Goal: Task Accomplishment & Management: Manage account settings

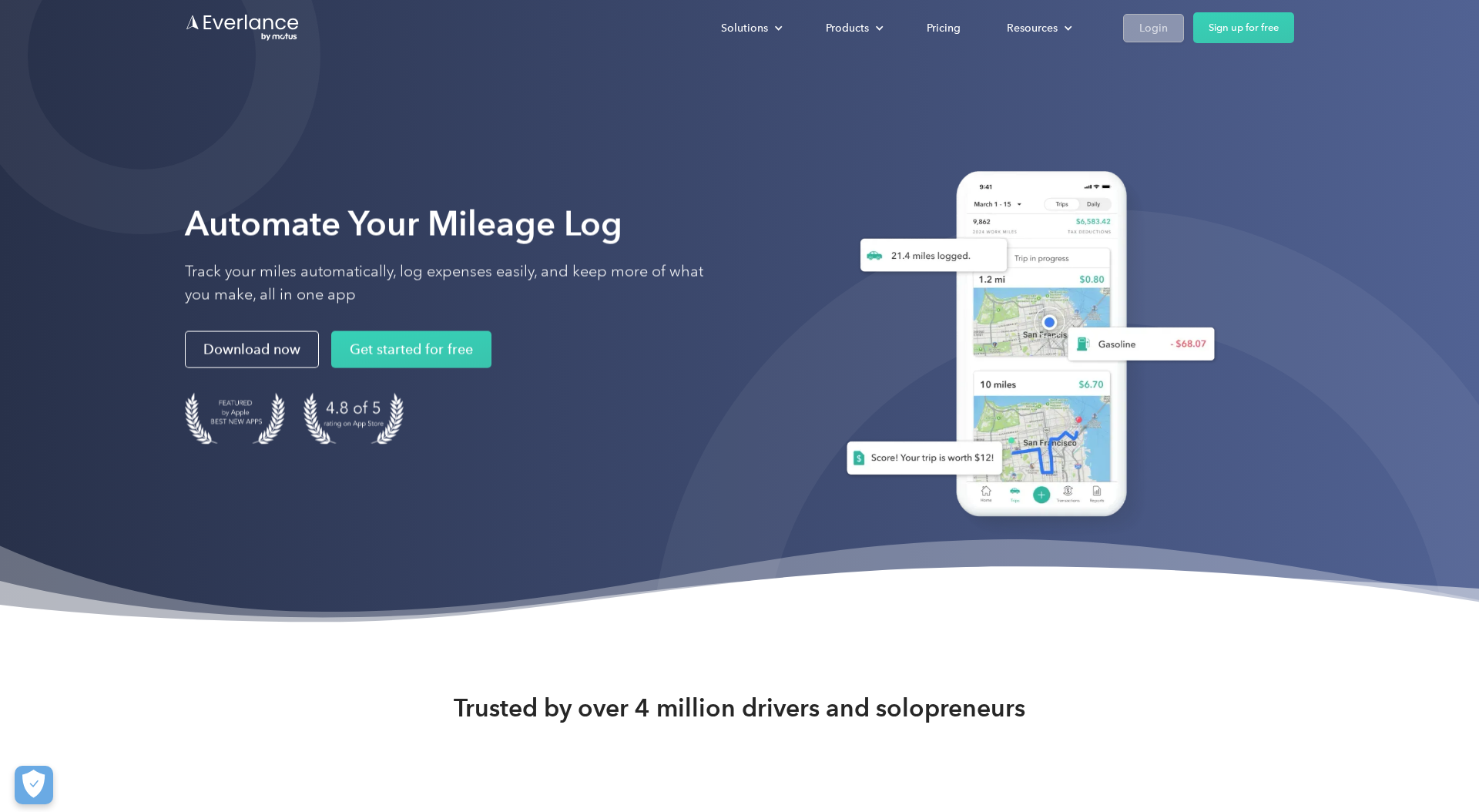
click at [1149, 37] on link "Login" at bounding box center [1153, 28] width 61 height 28
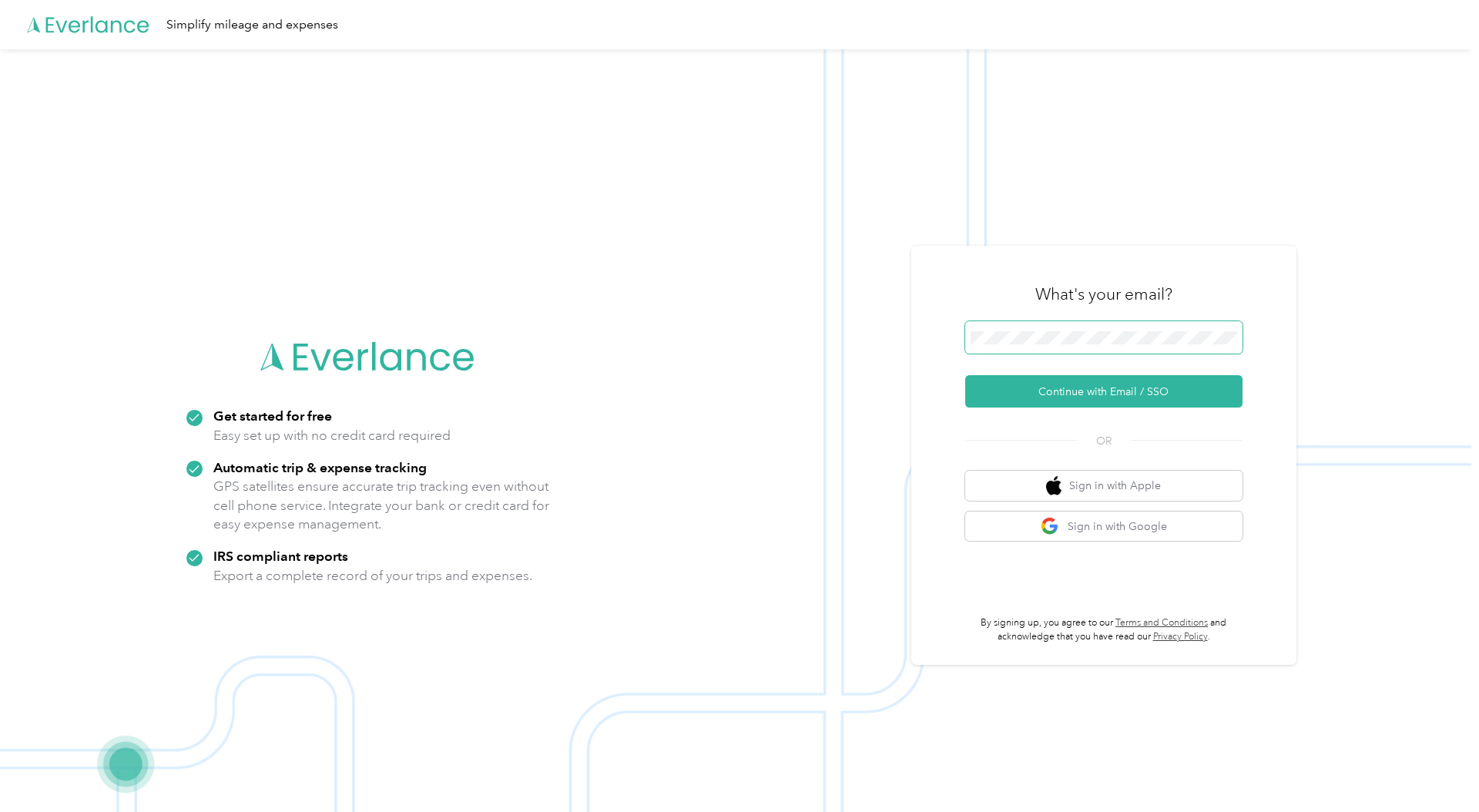
click at [965, 375] on button "Continue with Email / SSO" at bounding box center [1104, 391] width 277 height 33
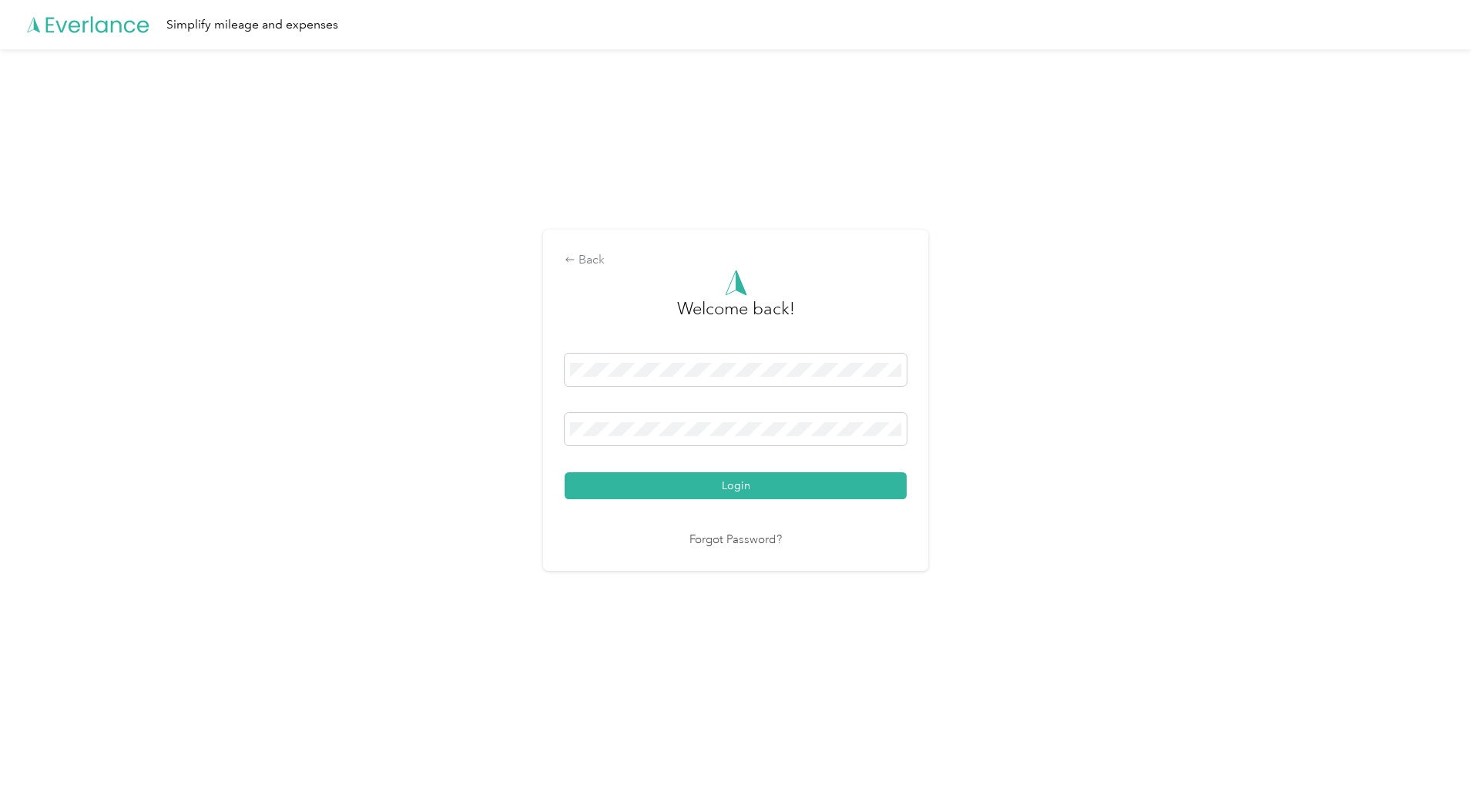
click at [814, 488] on button "Login" at bounding box center [735, 486] width 342 height 27
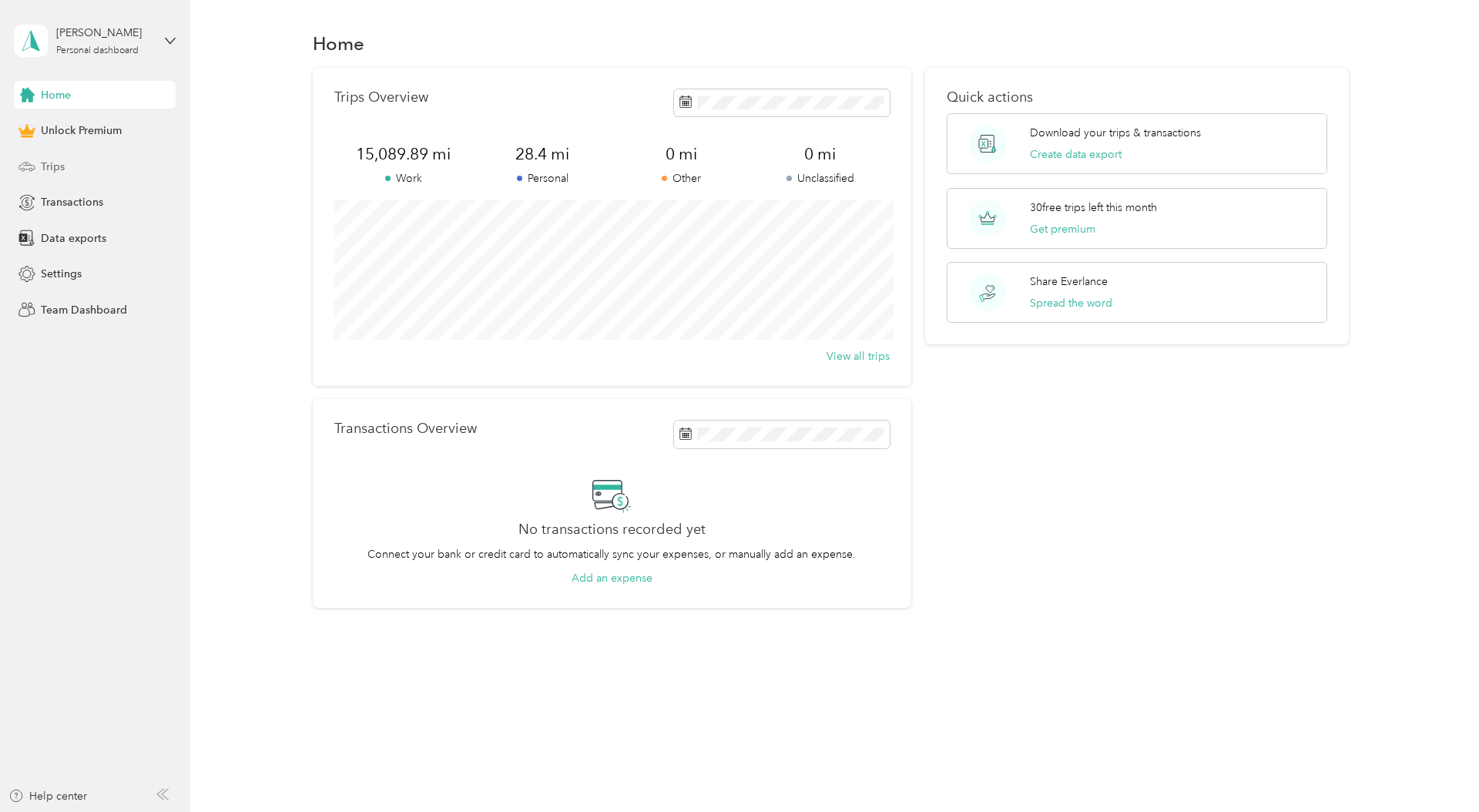
click at [51, 159] on span "Trips" at bounding box center [53, 167] width 24 height 16
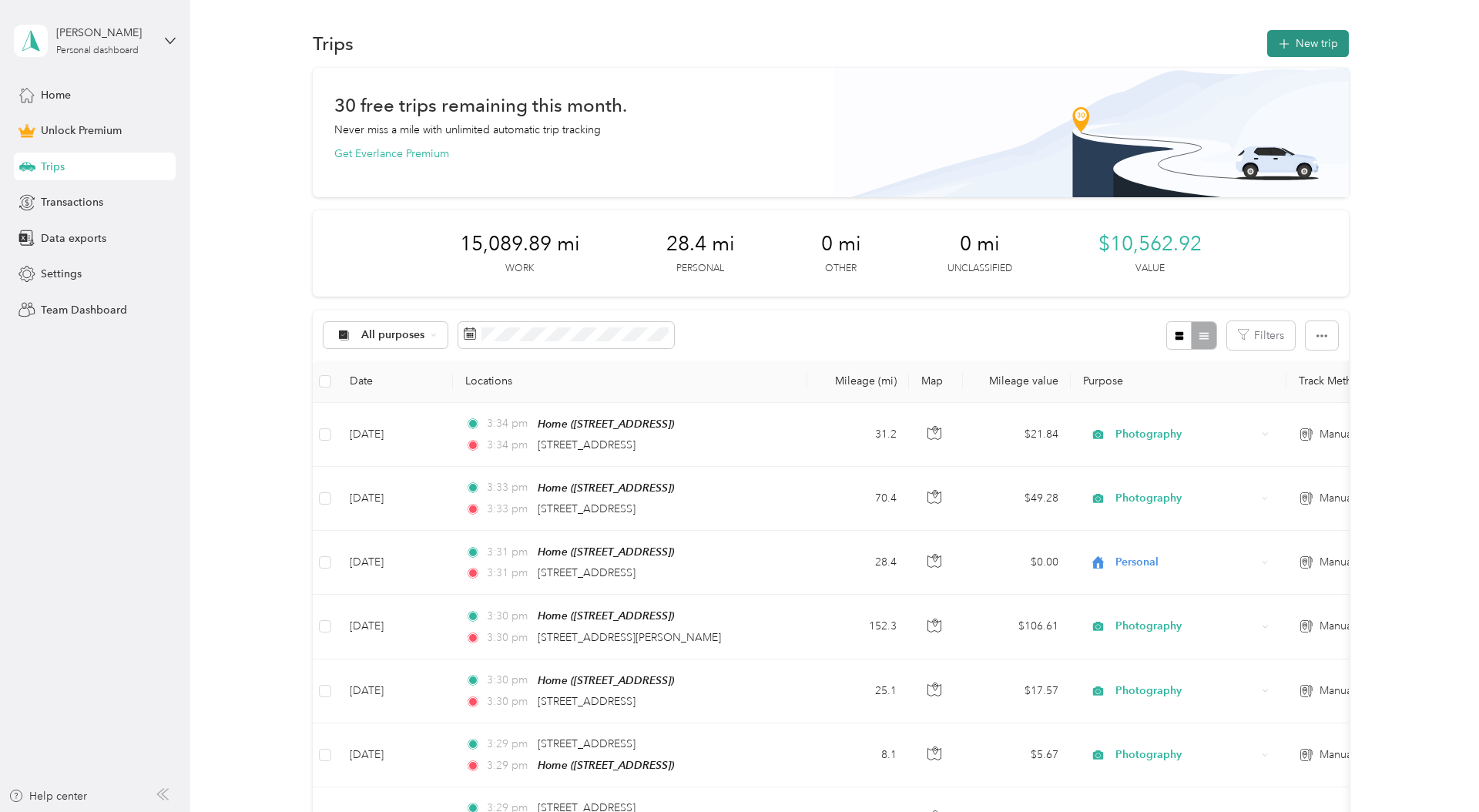
click at [1312, 41] on button "New trip" at bounding box center [1307, 43] width 81 height 27
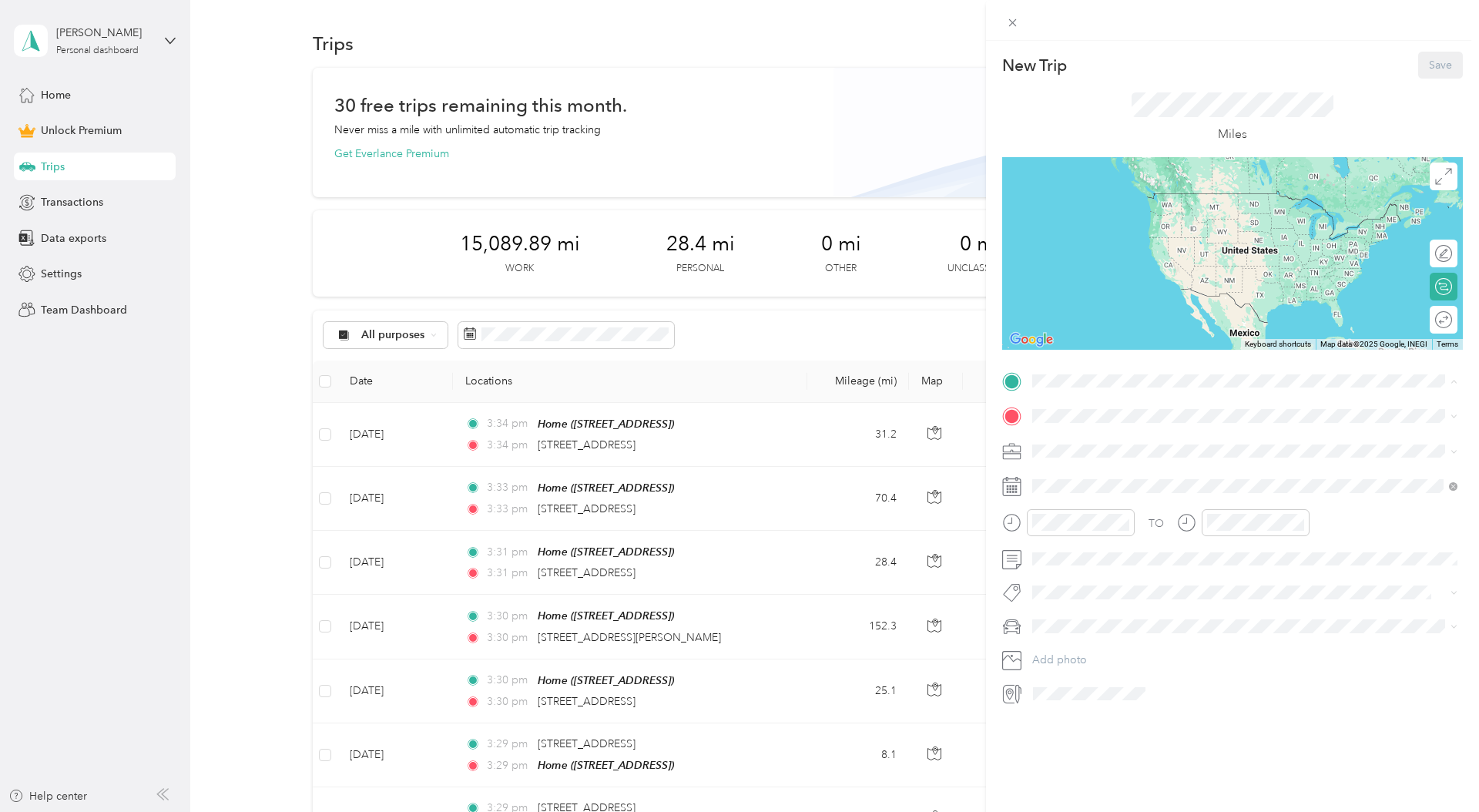
click at [1070, 453] on span "6409 High View Rd, 27410, Greensboro, NC, United States" at bounding box center [1109, 459] width 98 height 13
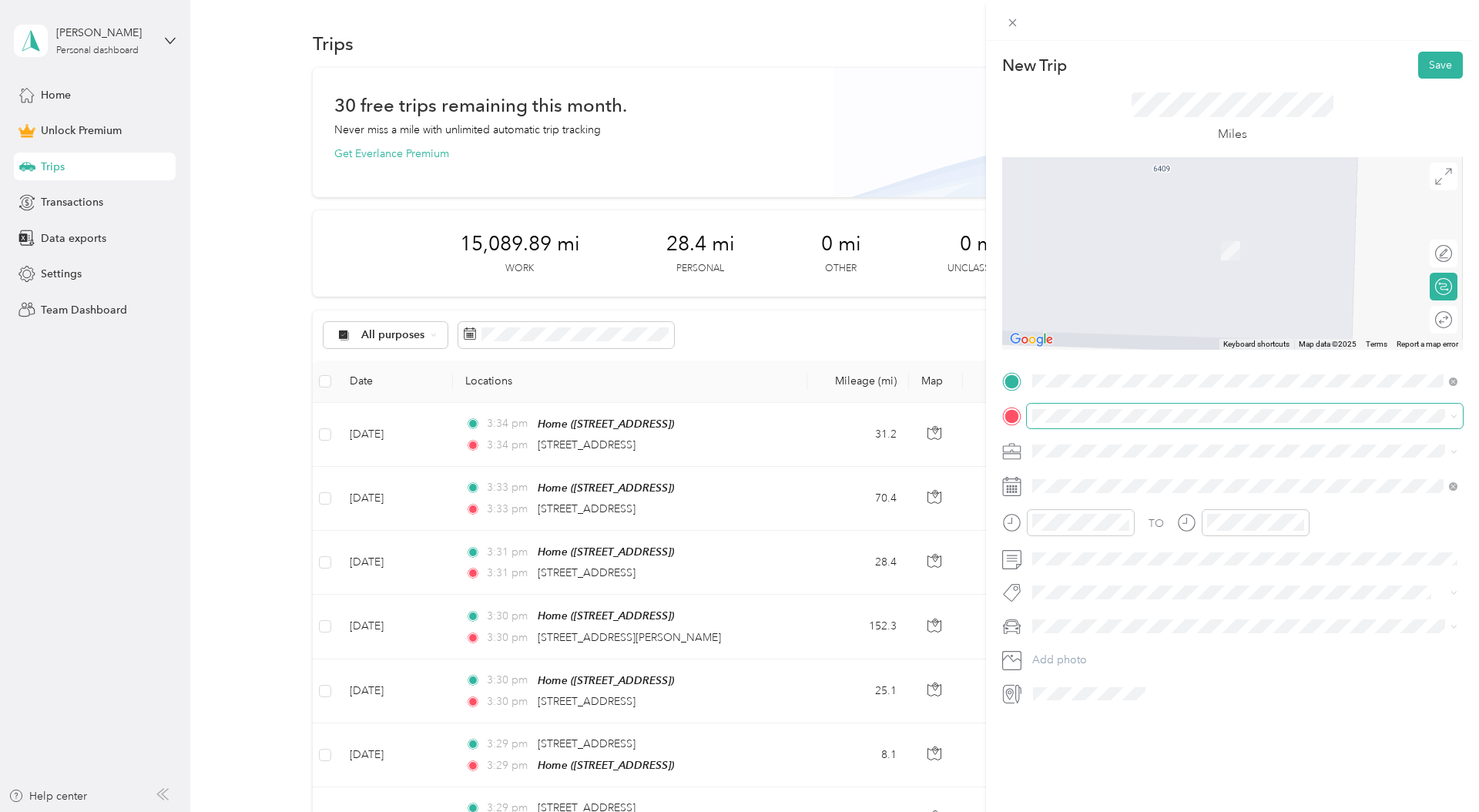
click at [1050, 407] on span at bounding box center [1244, 415] width 436 height 24
click at [1076, 474] on span "2216 Cedarwood Court Asheboro, North Carolina 27205, United States" at bounding box center [1138, 471] width 154 height 14
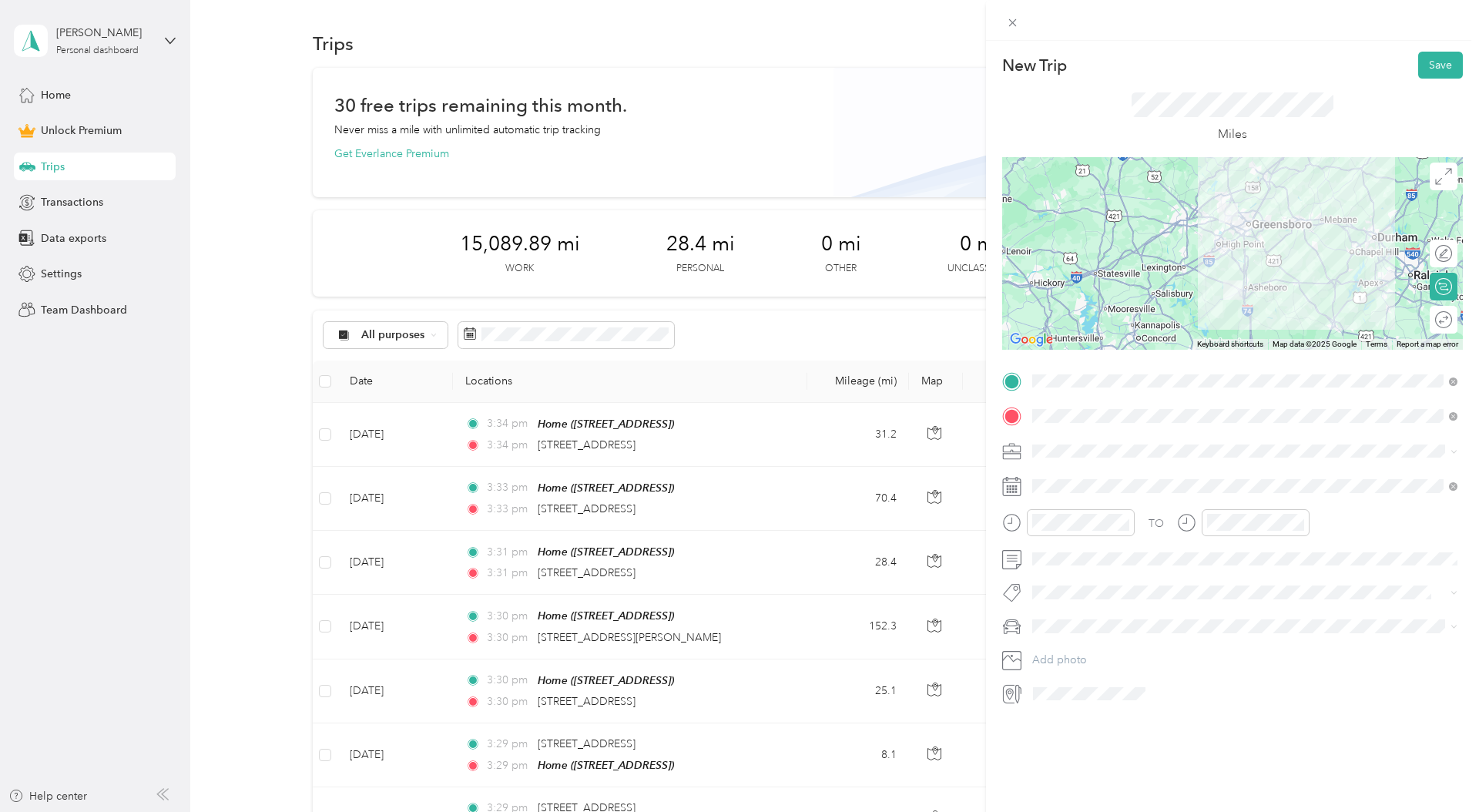
drag, startPoint x: 994, startPoint y: 463, endPoint x: 1024, endPoint y: 468, distance: 30.4
click at [994, 464] on form "New Trip Save This trip cannot be edited because it is either under review, app…" at bounding box center [1232, 378] width 493 height 654
click at [1087, 521] on li "Photography" at bounding box center [1244, 531] width 436 height 27
click at [1085, 721] on div "25" at bounding box center [1083, 723] width 20 height 20
click at [1099, 658] on li "Hyundai Elantra" at bounding box center [1244, 652] width 436 height 27
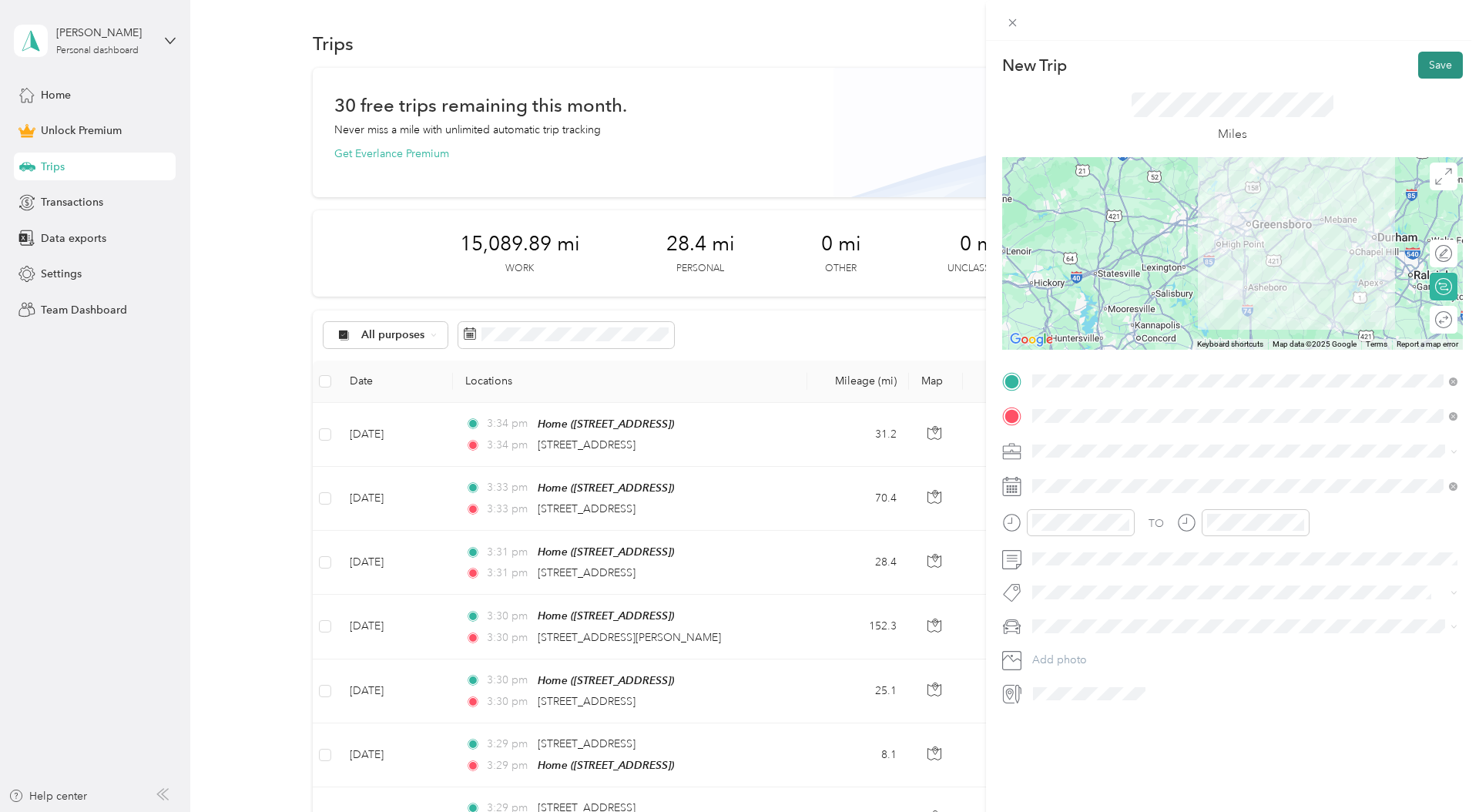
click at [1434, 64] on button "Save" at bounding box center [1441, 65] width 45 height 27
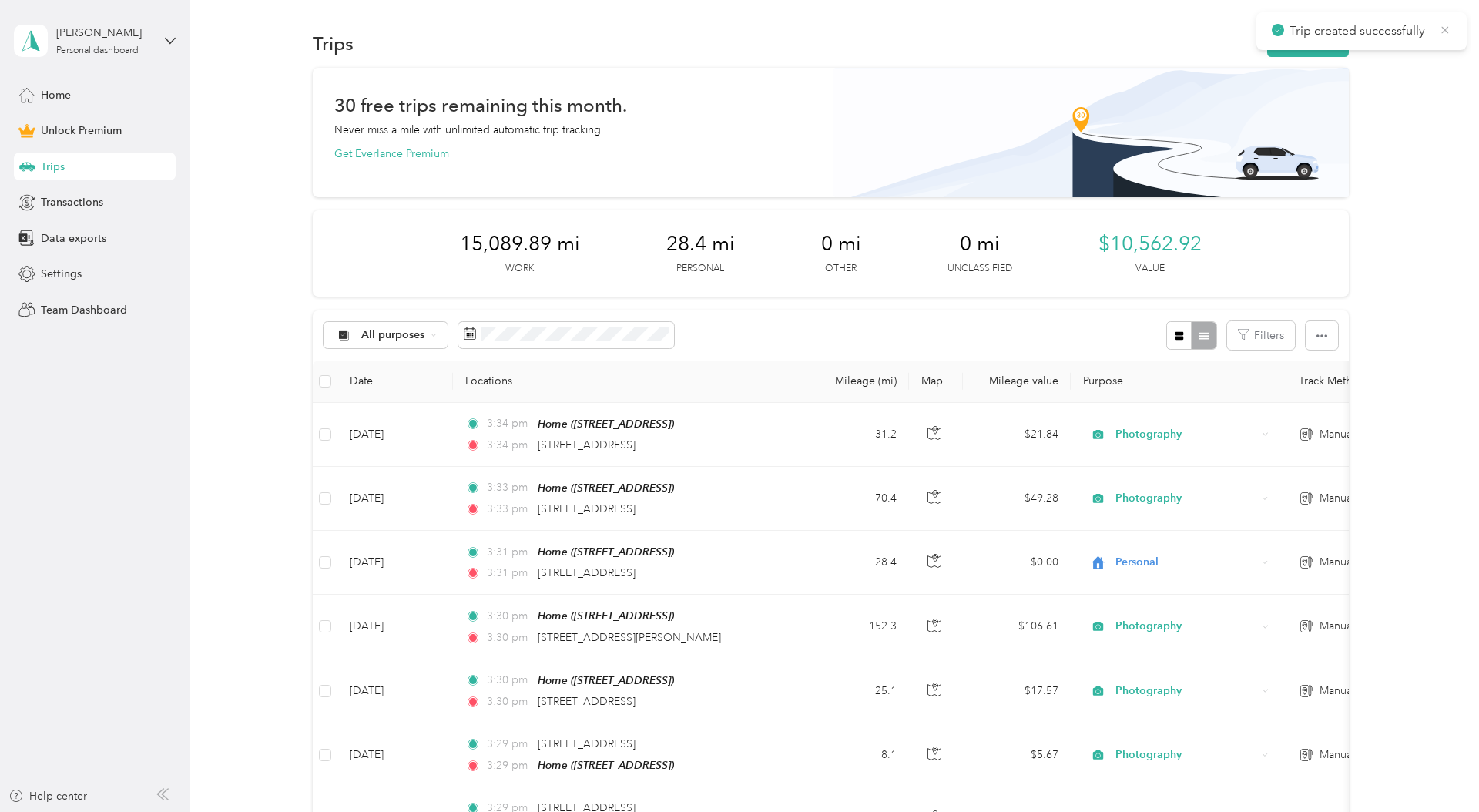
click at [1445, 34] on icon at bounding box center [1444, 30] width 12 height 14
click at [1315, 50] on button "New trip" at bounding box center [1307, 43] width 81 height 27
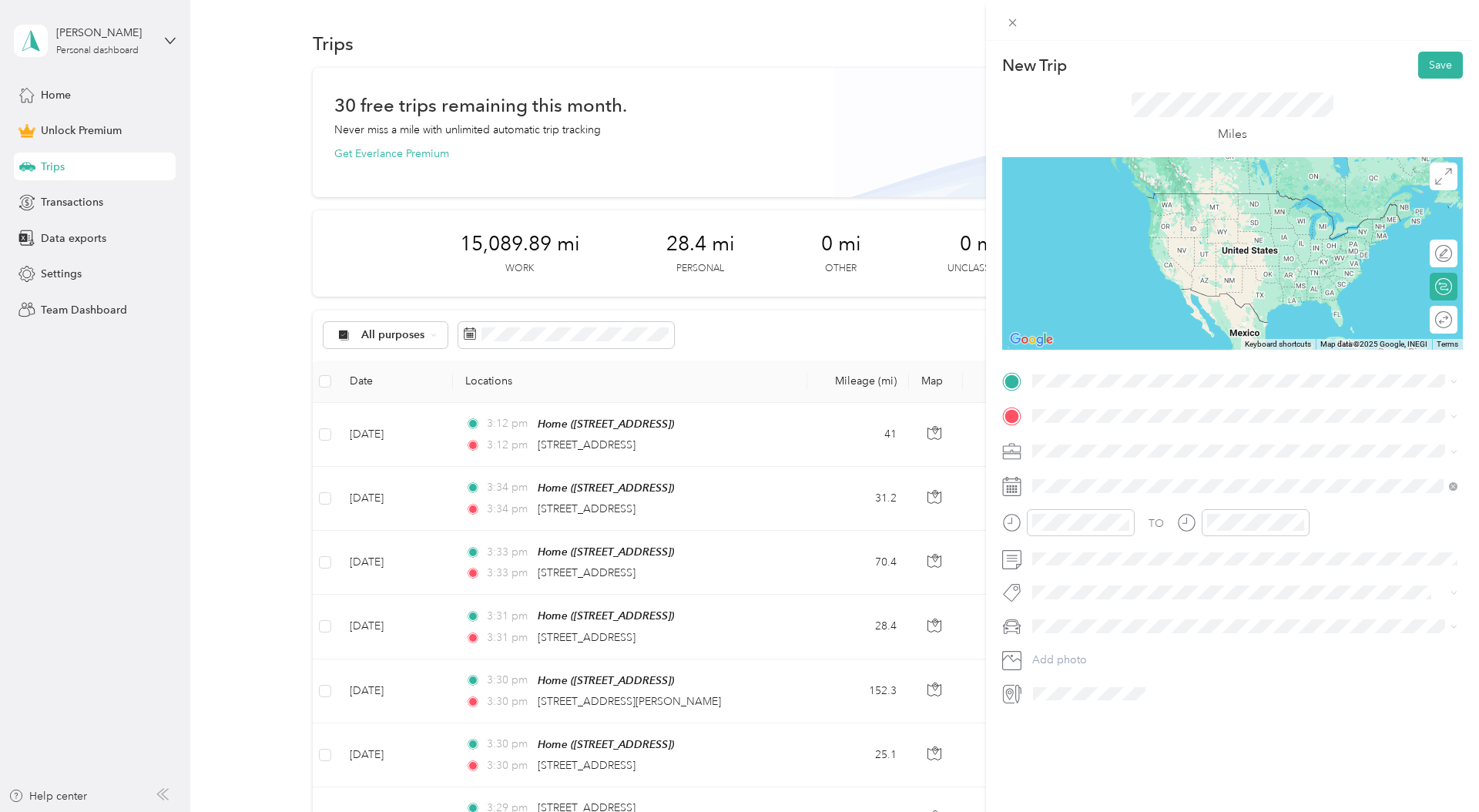
click at [1108, 442] on span "2216 Cedarwood Court Asheboro, North Carolina 27205, United States" at bounding box center [1138, 436] width 154 height 14
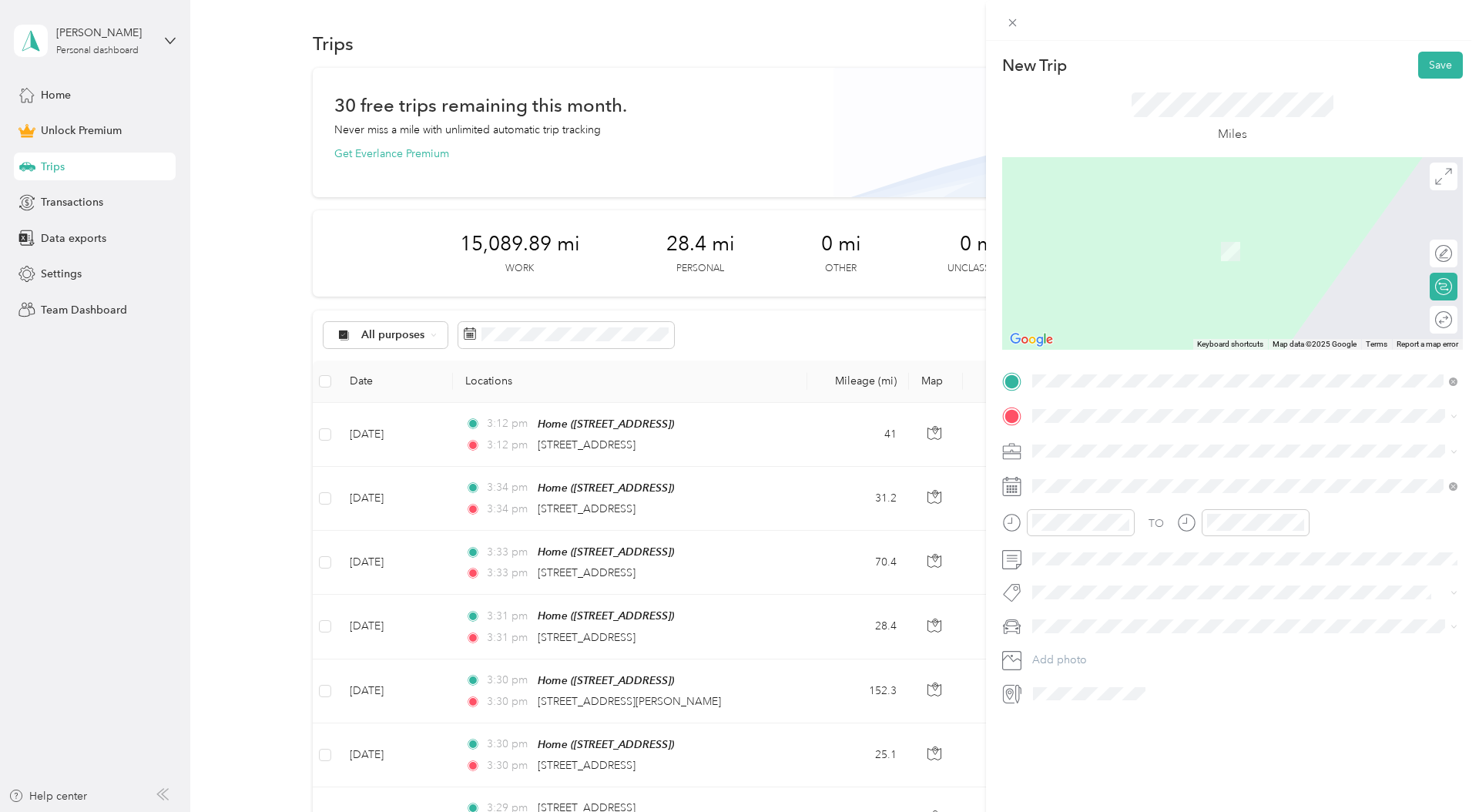
click at [1179, 471] on span "100 Wilchester Lane Kernersville, North Carolina 27284, United States" at bounding box center [1138, 468] width 154 height 14
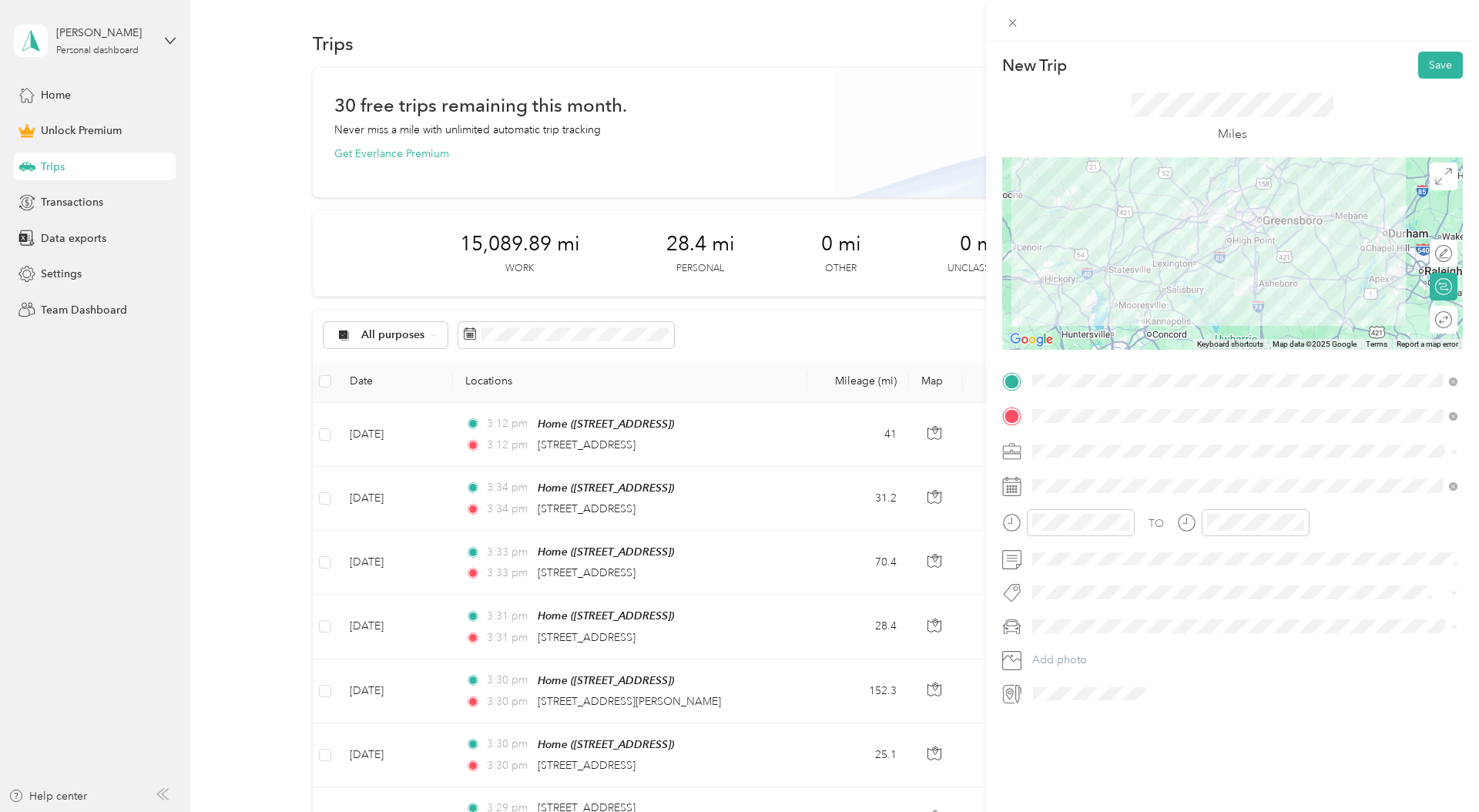
click at [1074, 532] on span "Photography" at bounding box center [1069, 531] width 64 height 13
click at [1101, 728] on div "26" at bounding box center [1103, 723] width 20 height 20
click at [1095, 651] on span "Hyundai Elantra" at bounding box center [1075, 649] width 76 height 13
click at [1443, 63] on button "Save" at bounding box center [1441, 65] width 45 height 27
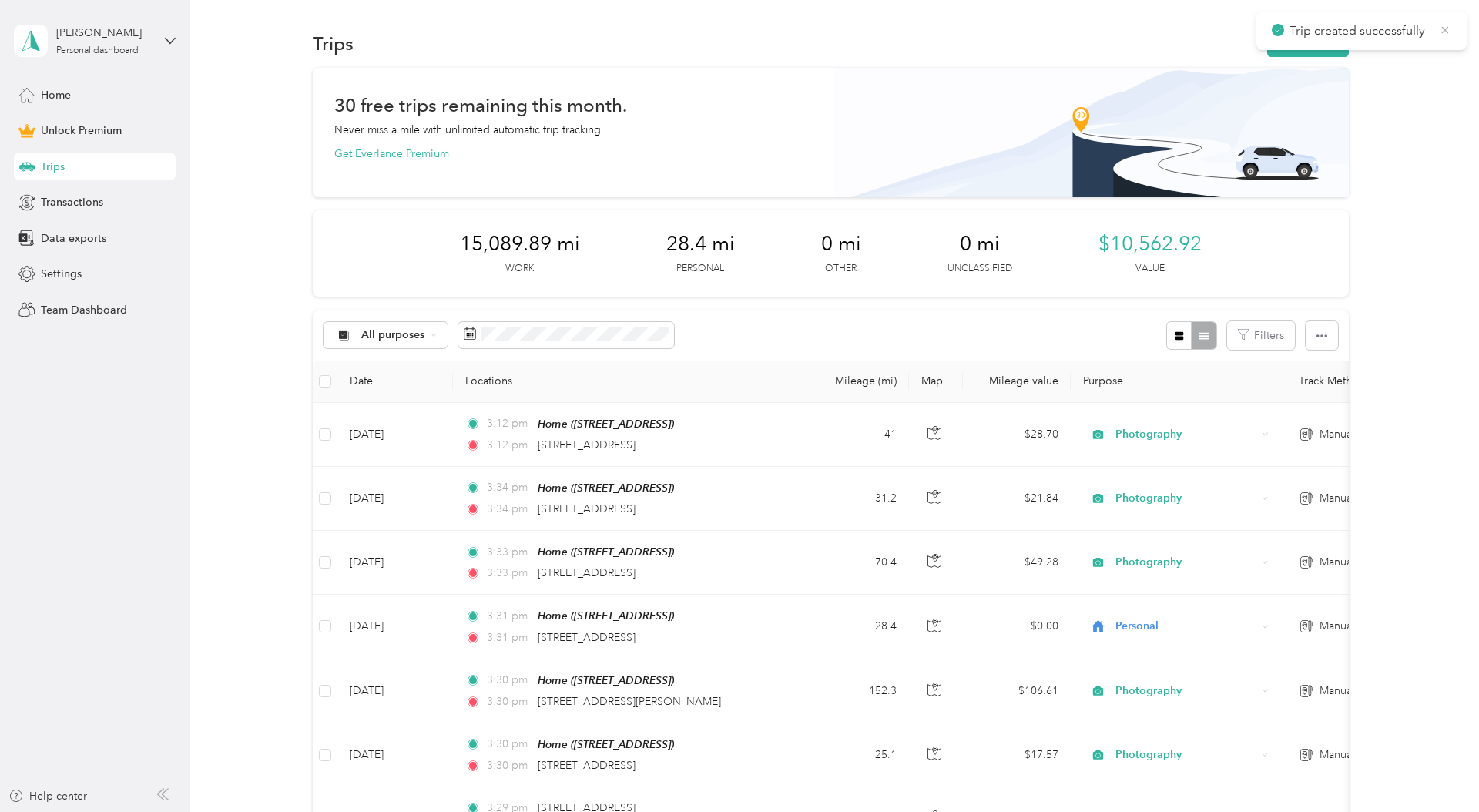
click at [1449, 32] on icon at bounding box center [1444, 30] width 12 height 14
click at [1315, 48] on button "New trip" at bounding box center [1307, 43] width 81 height 27
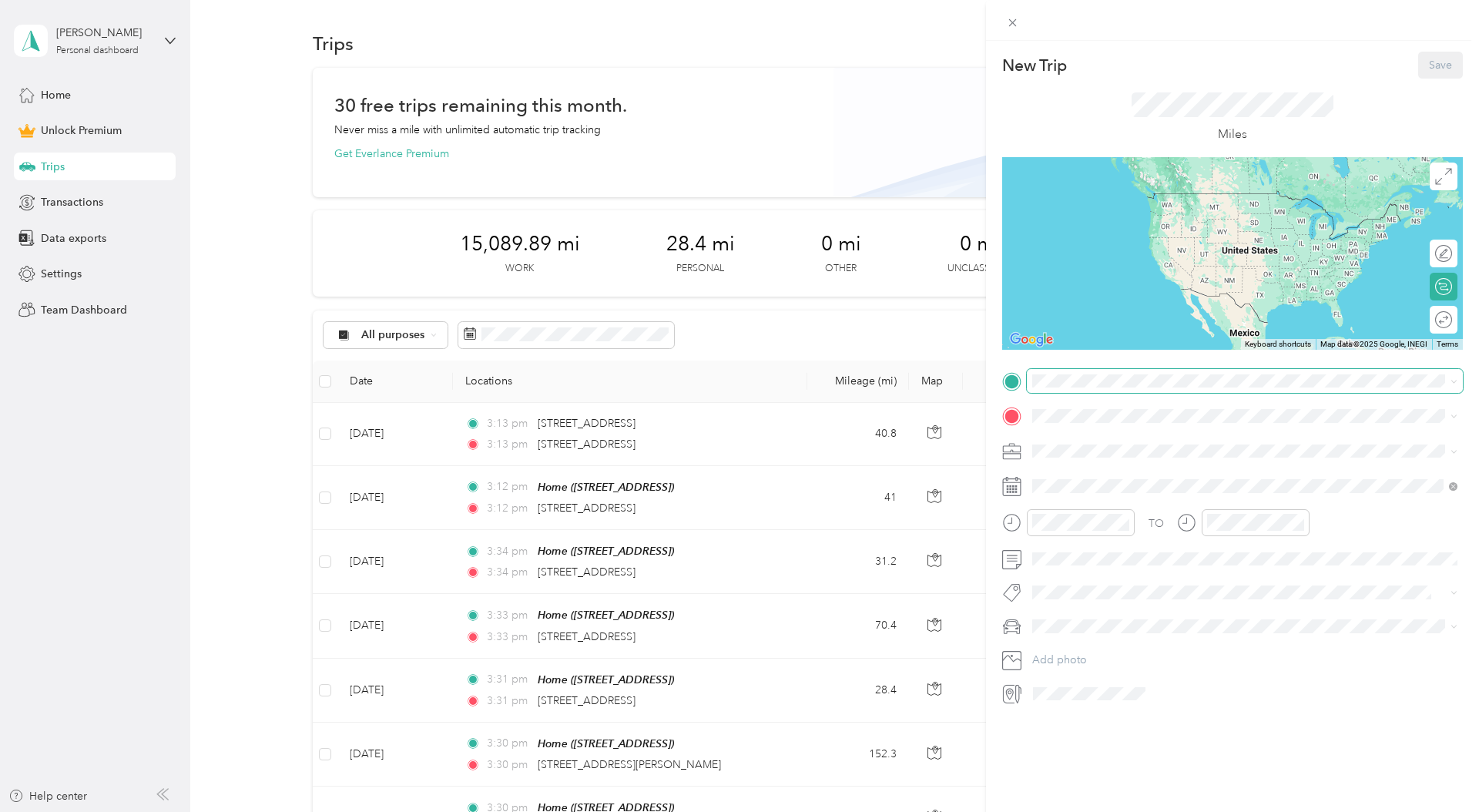
click at [1092, 370] on div "New Trip Save This trip cannot be edited because it is either under review, app…" at bounding box center [1232, 378] width 460 height 654
click at [1117, 421] on li "100 Wilchester Lane Kernersville, North Carolina 27284, United States" at bounding box center [1244, 437] width 436 height 32
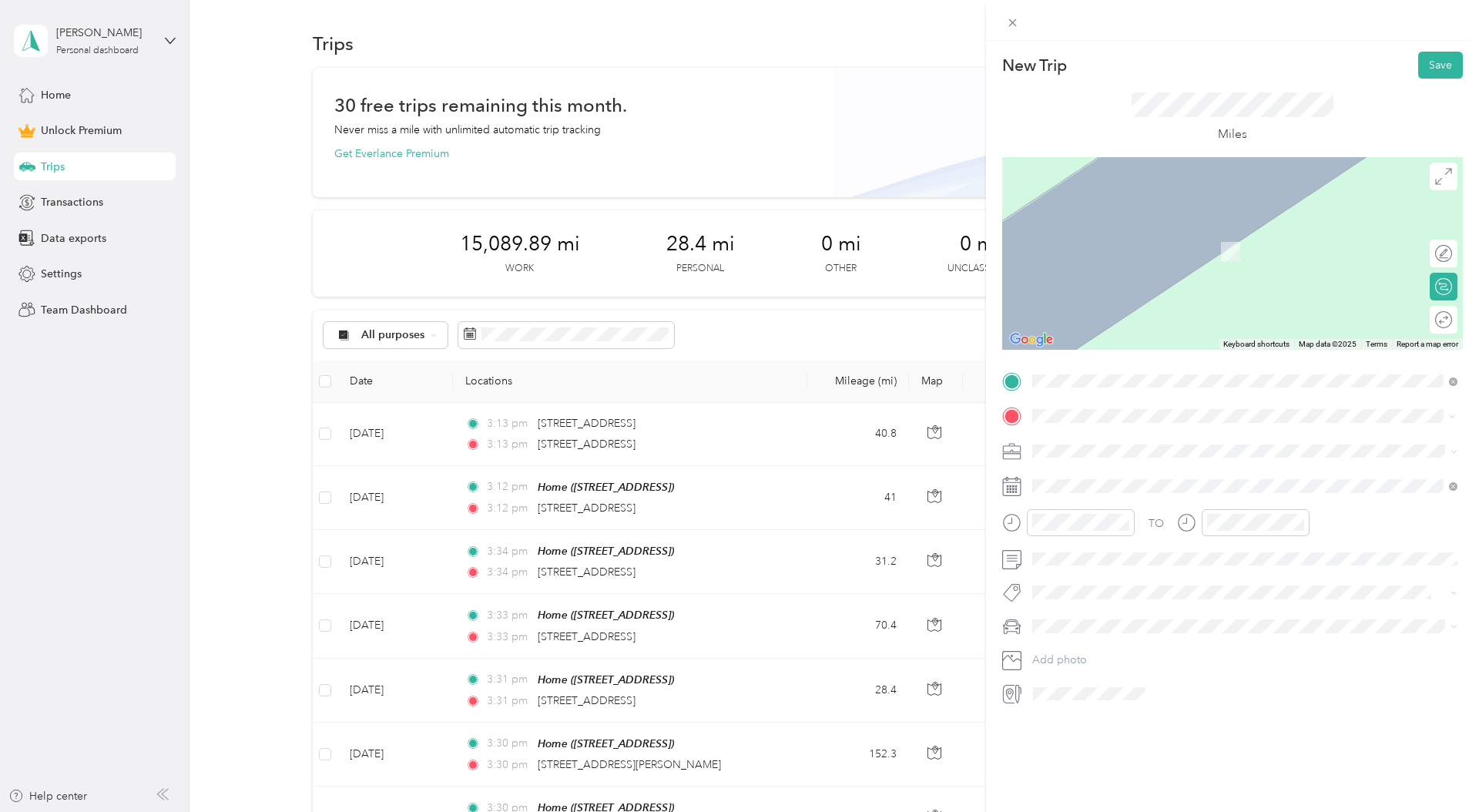
click at [1154, 475] on span "2201 Briarwood Drive Greensboro, North Carolina 27403, United States" at bounding box center [1138, 471] width 154 height 14
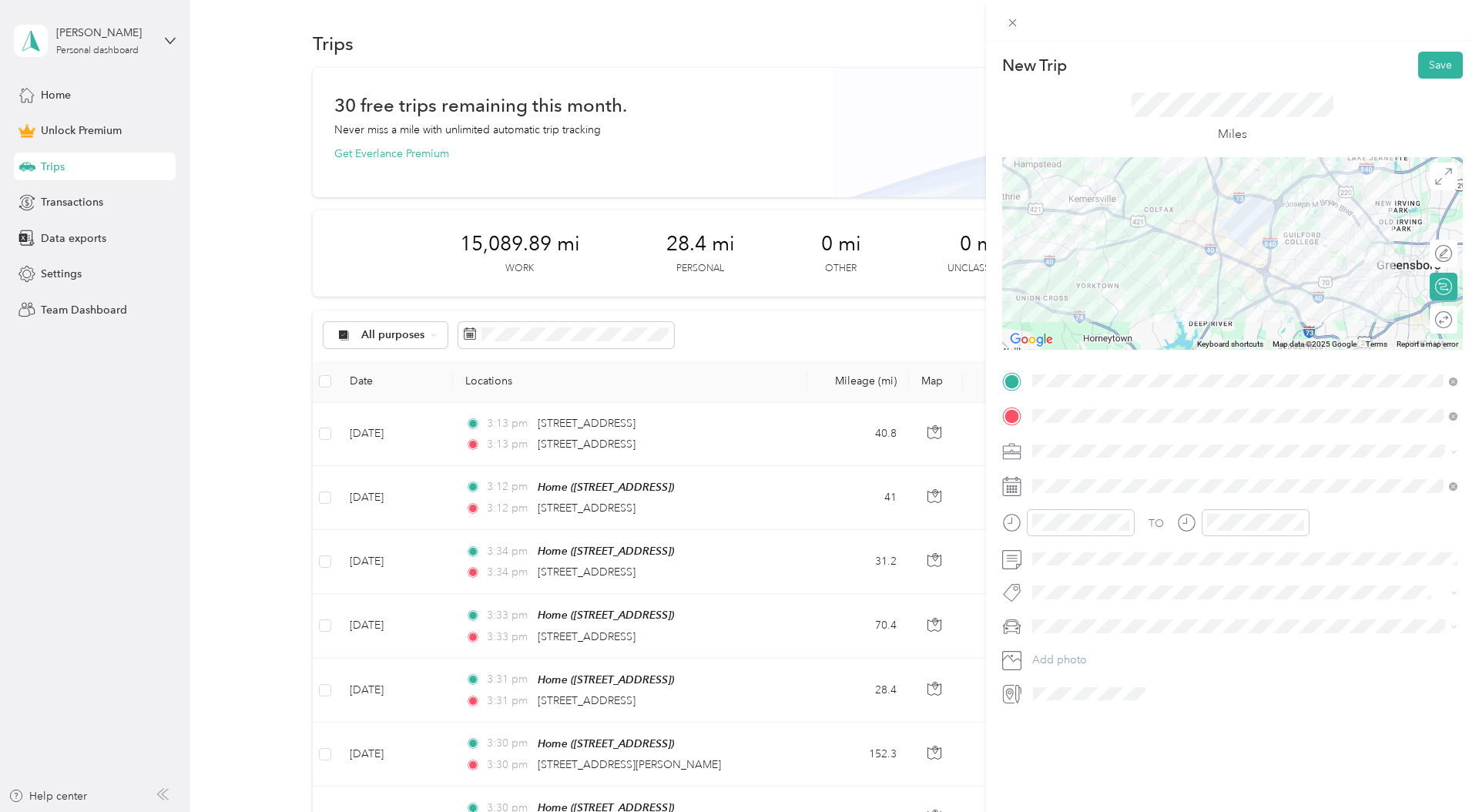
drag, startPoint x: 995, startPoint y: 422, endPoint x: 1007, endPoint y: 441, distance: 22.5
click at [995, 422] on form "New Trip Save This trip cannot be edited because it is either under review, app…" at bounding box center [1232, 378] width 493 height 654
click at [1075, 529] on span "Photography" at bounding box center [1069, 531] width 64 height 13
click at [1104, 720] on div "26" at bounding box center [1103, 723] width 20 height 20
click at [1113, 647] on span "Hyundai Elantra" at bounding box center [1075, 650] width 76 height 13
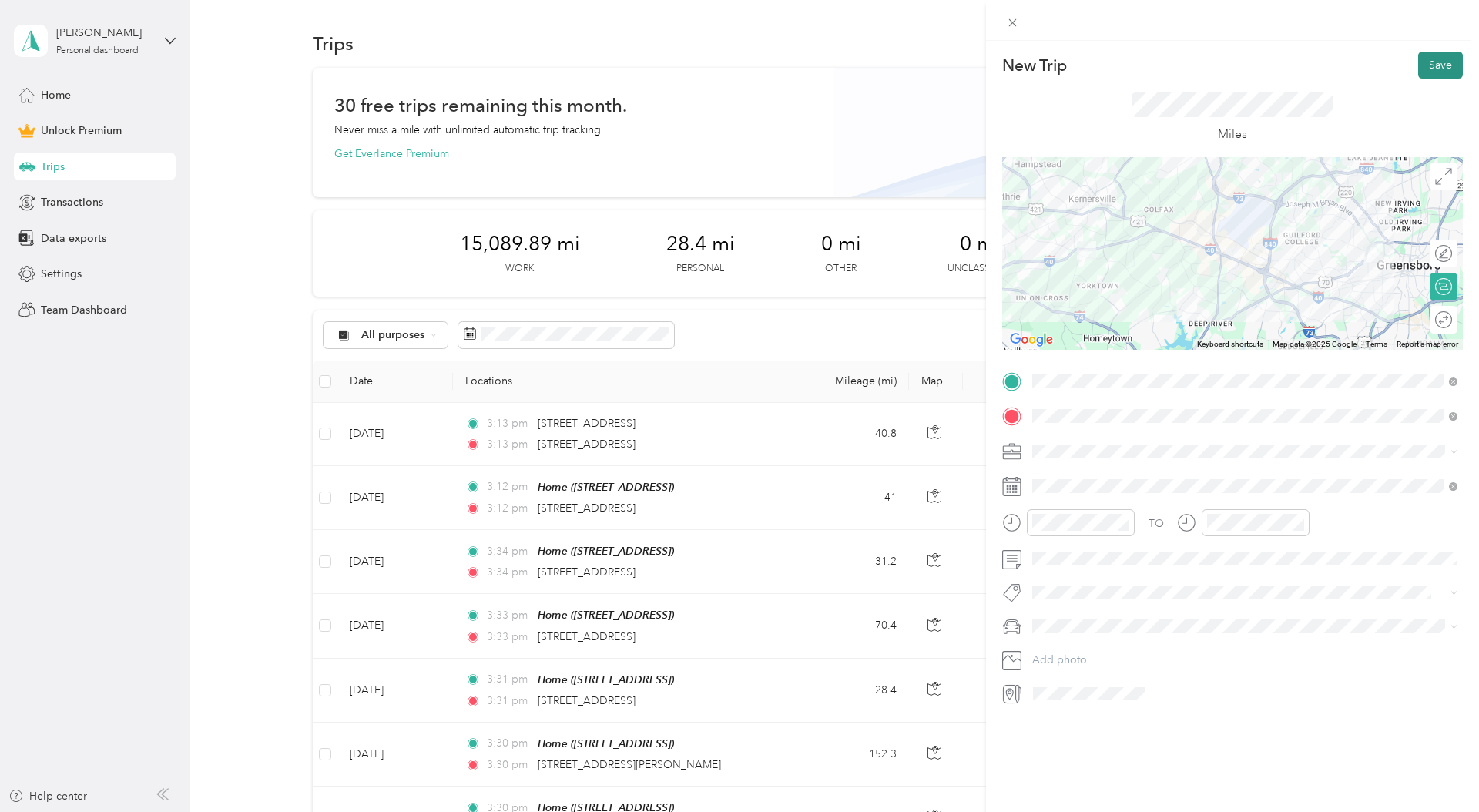
click at [1428, 70] on button "Save" at bounding box center [1441, 65] width 45 height 27
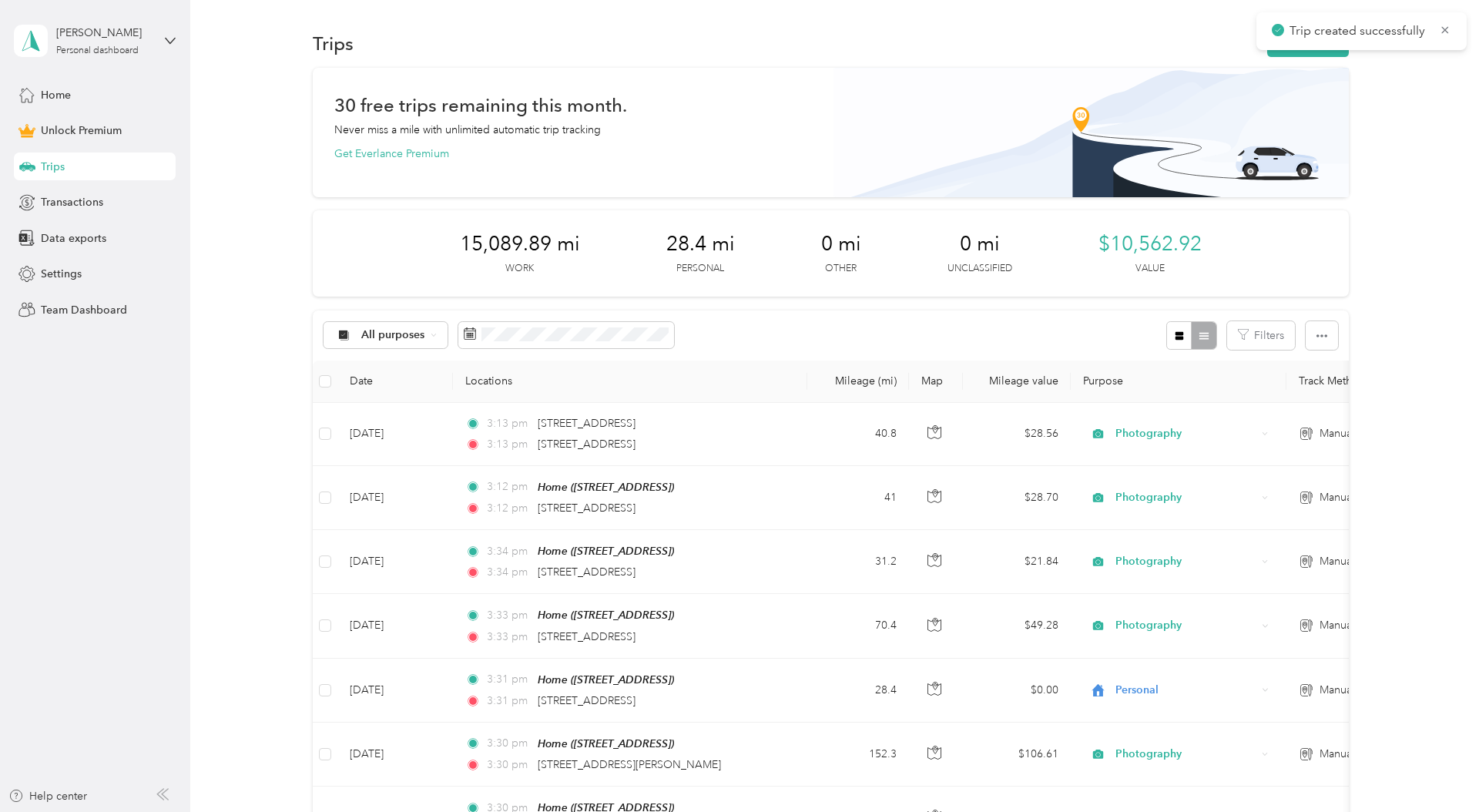
drag, startPoint x: 1446, startPoint y: 30, endPoint x: 1359, endPoint y: 66, distance: 94.2
click at [1445, 31] on icon at bounding box center [1444, 30] width 12 height 14
click at [1331, 52] on button "New trip" at bounding box center [1307, 43] width 81 height 27
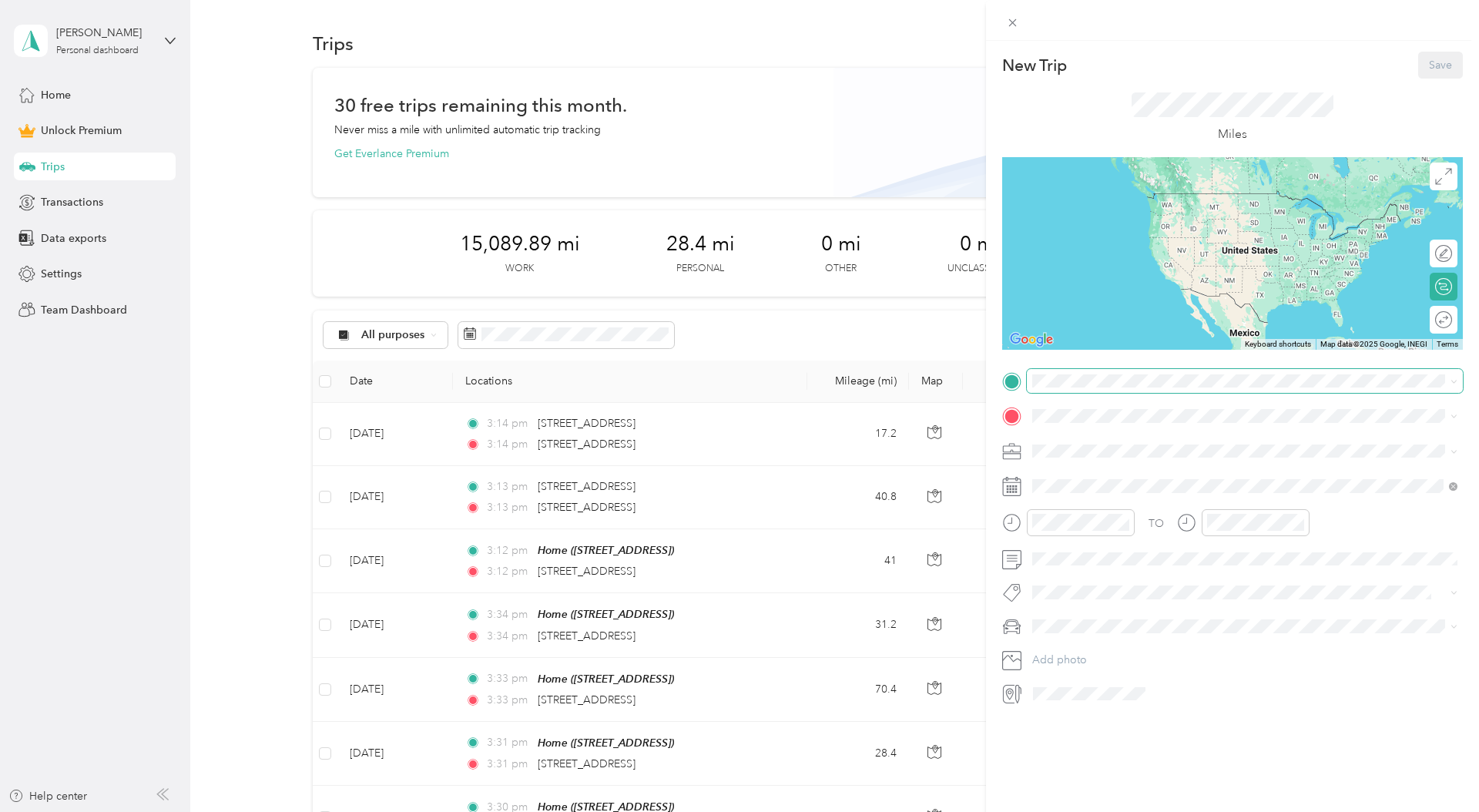
click at [1084, 370] on span at bounding box center [1244, 381] width 436 height 24
click at [1094, 431] on span "2201 Briarwood Drive Greensboro, North Carolina 27403, United States" at bounding box center [1138, 436] width 154 height 14
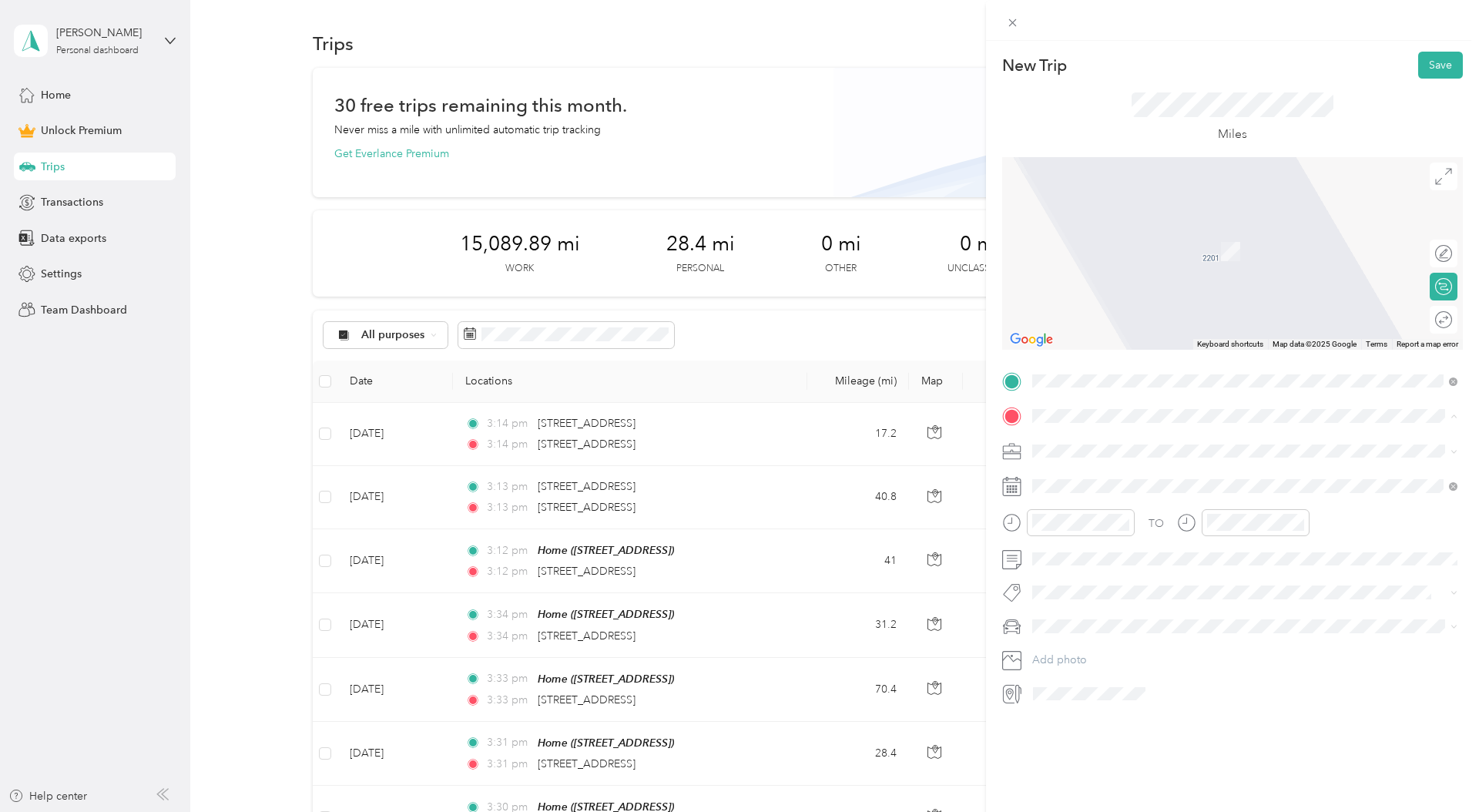
click at [1087, 476] on div "Home 6409 High View Rd, 27410, Greensboro, NC, United States" at bounding box center [1109, 486] width 98 height 33
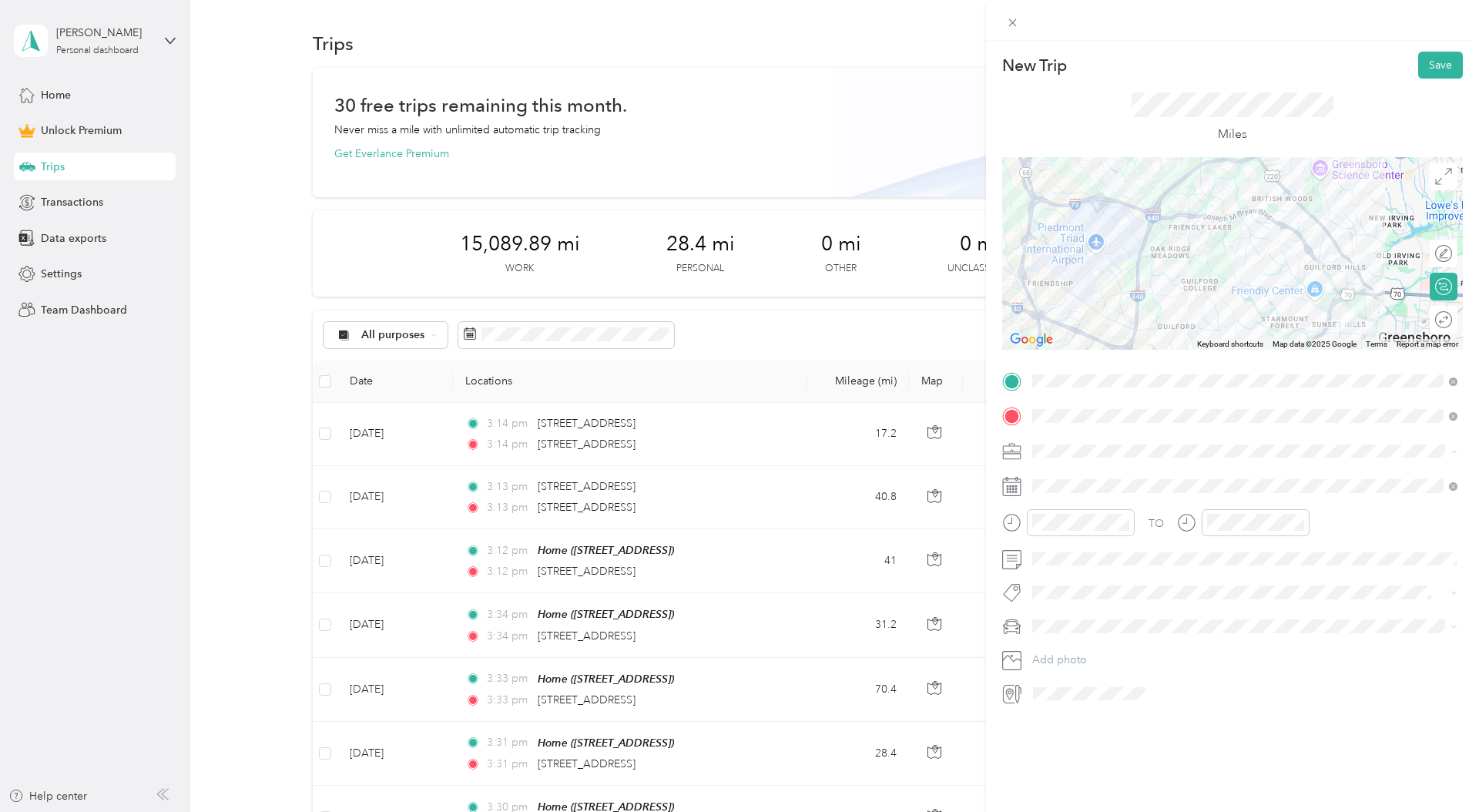
click at [1066, 529] on span "Photography" at bounding box center [1069, 531] width 64 height 13
click at [1100, 721] on div "26" at bounding box center [1103, 723] width 20 height 20
click at [1095, 647] on span "Hyundai Elantra" at bounding box center [1075, 649] width 76 height 13
click at [1441, 57] on button "Save" at bounding box center [1441, 65] width 45 height 27
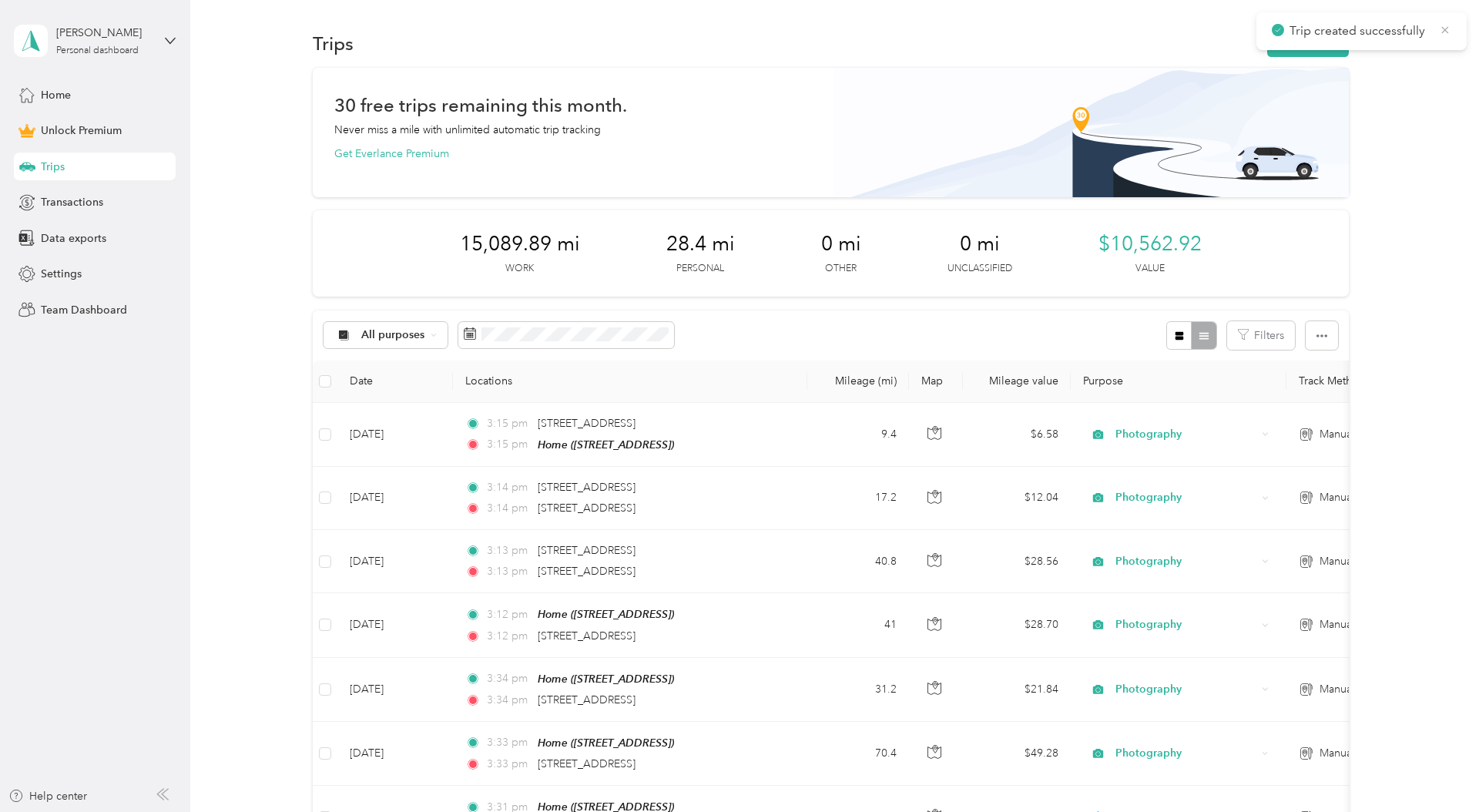
click at [1444, 30] on icon at bounding box center [1444, 29] width 7 height 7
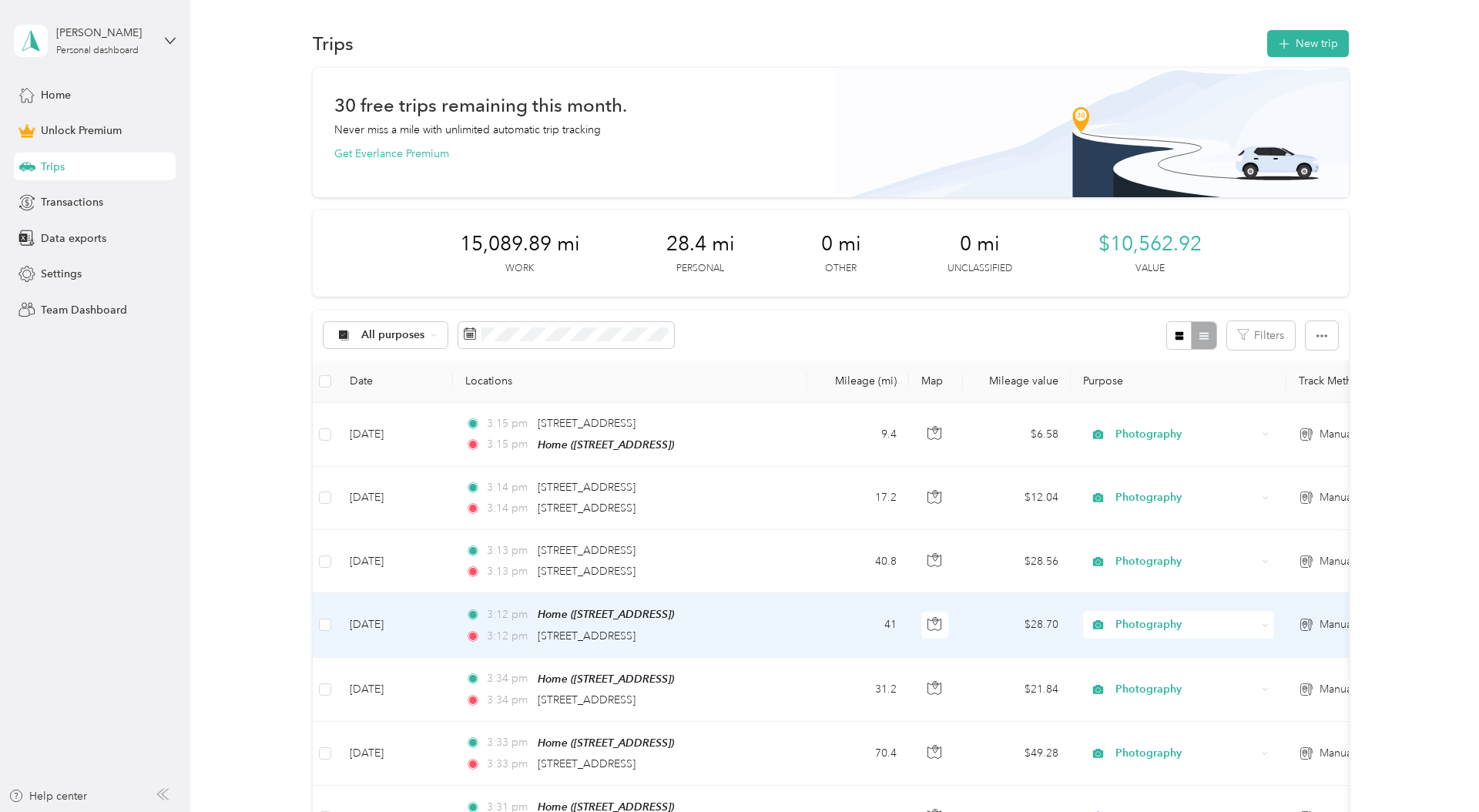
click at [416, 627] on td "Aug 25, 2025" at bounding box center [395, 625] width 115 height 64
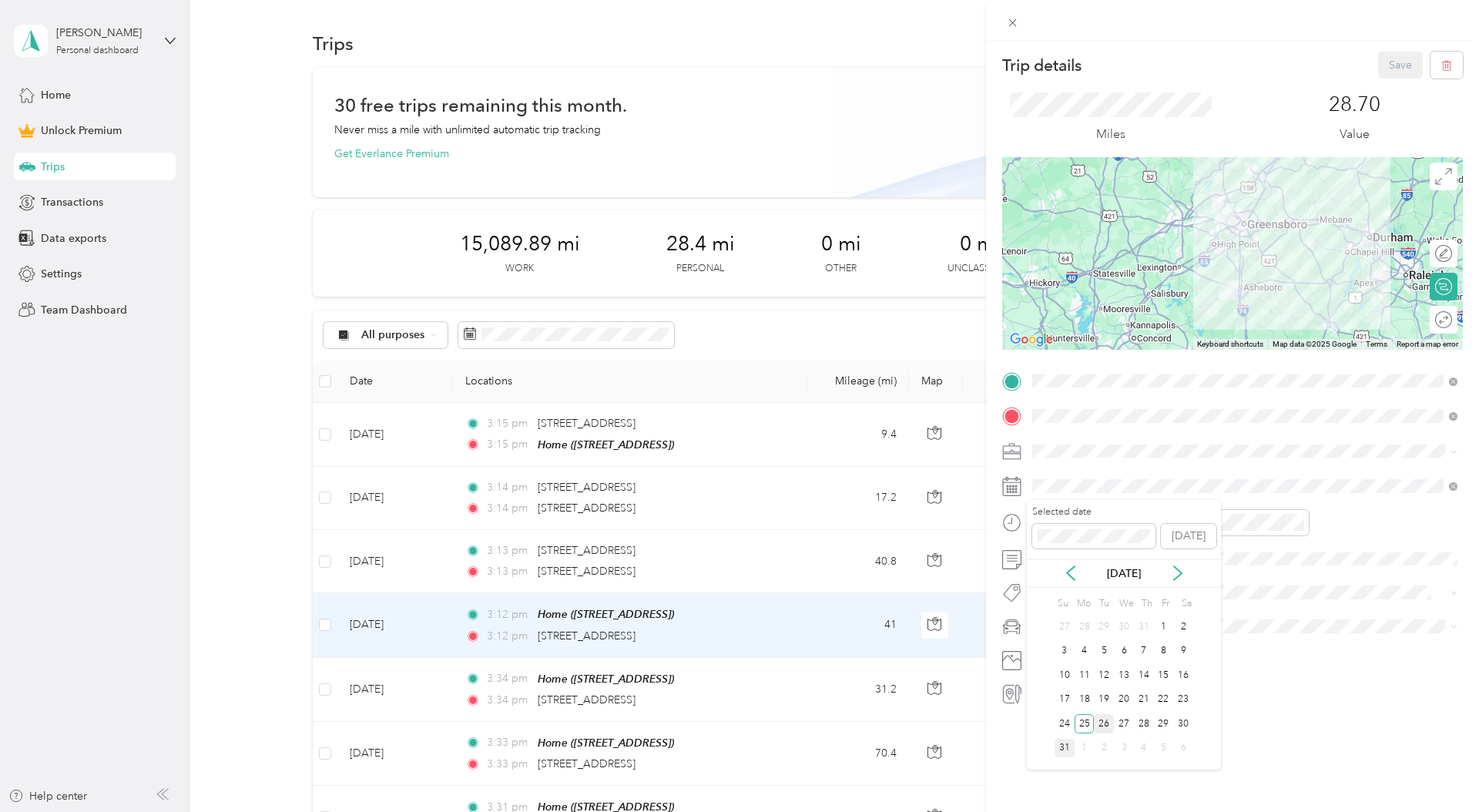
click at [1099, 723] on div "26" at bounding box center [1103, 723] width 20 height 20
click at [1394, 72] on button "Save" at bounding box center [1400, 65] width 45 height 27
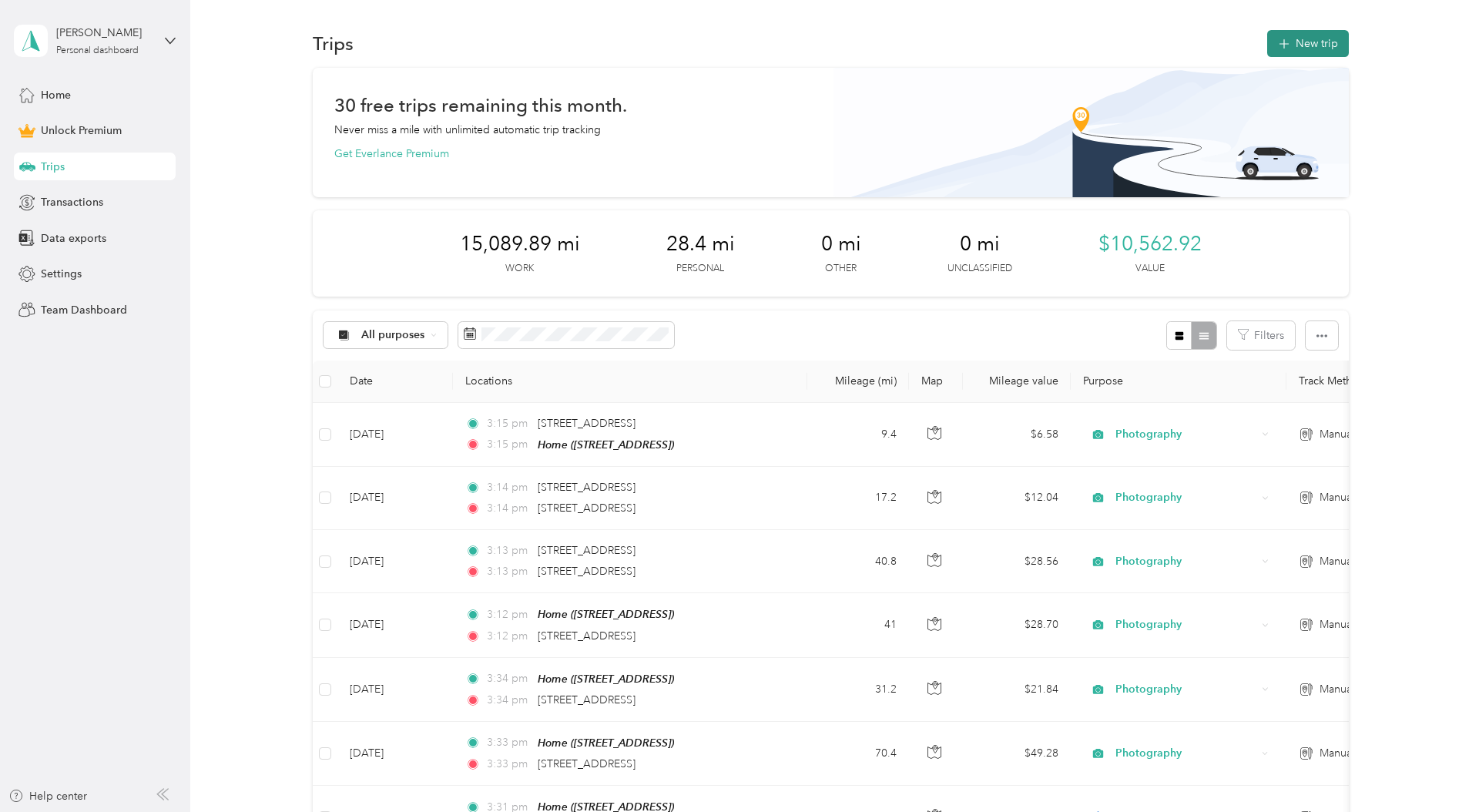
click at [1315, 36] on button "New trip" at bounding box center [1307, 43] width 81 height 27
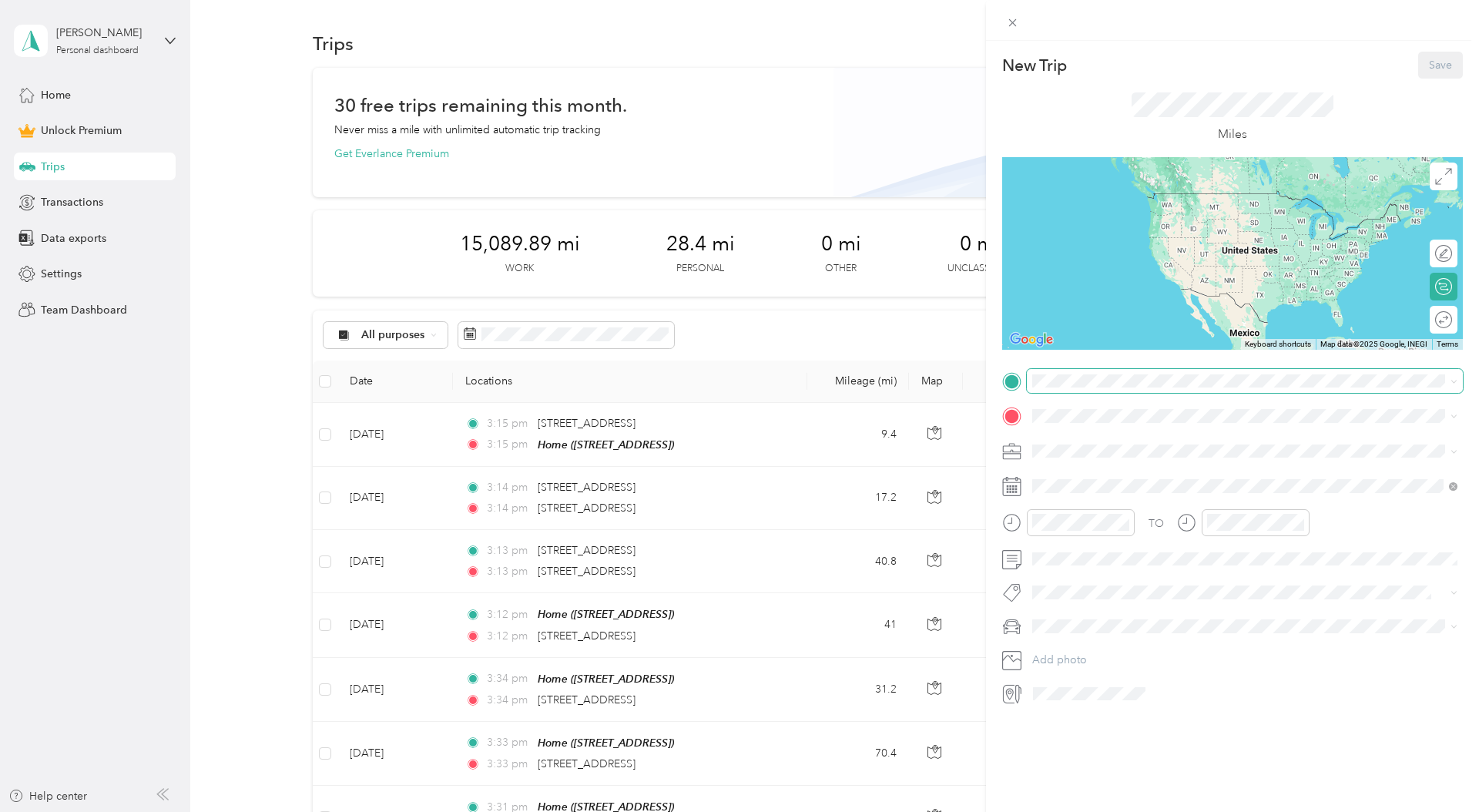
drag, startPoint x: 1120, startPoint y: 365, endPoint x: 1115, endPoint y: 372, distance: 8.6
click at [1118, 370] on div "New Trip Save This trip cannot be edited because it is either under review, app…" at bounding box center [1232, 378] width 460 height 654
click at [1109, 456] on span "6409 High View Rd, 27410, Greensboro, NC, United States" at bounding box center [1109, 459] width 98 height 13
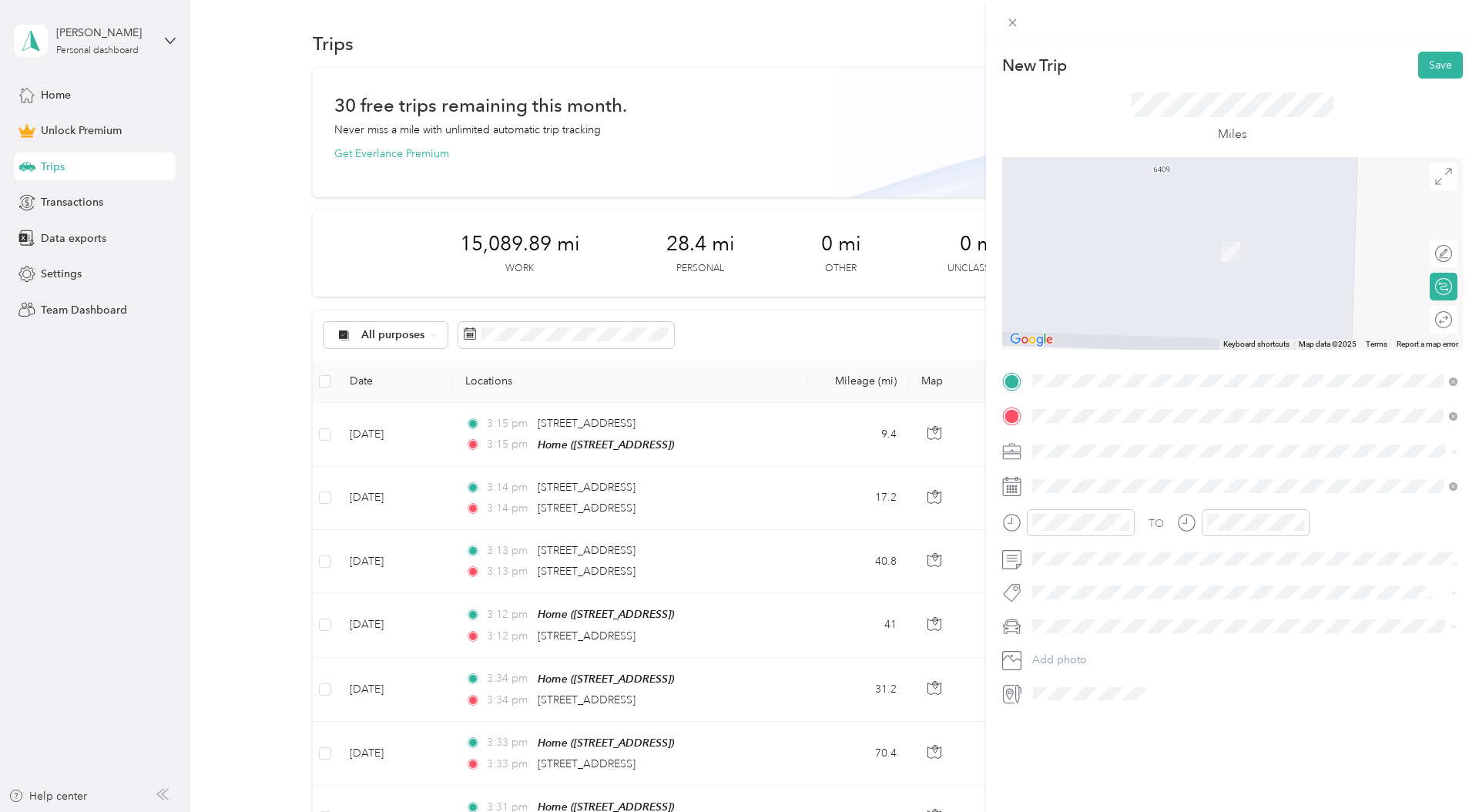
click at [1116, 471] on span "5907 Billet Road Oak Ridge, North Carolina 27310, United States" at bounding box center [1138, 471] width 154 height 14
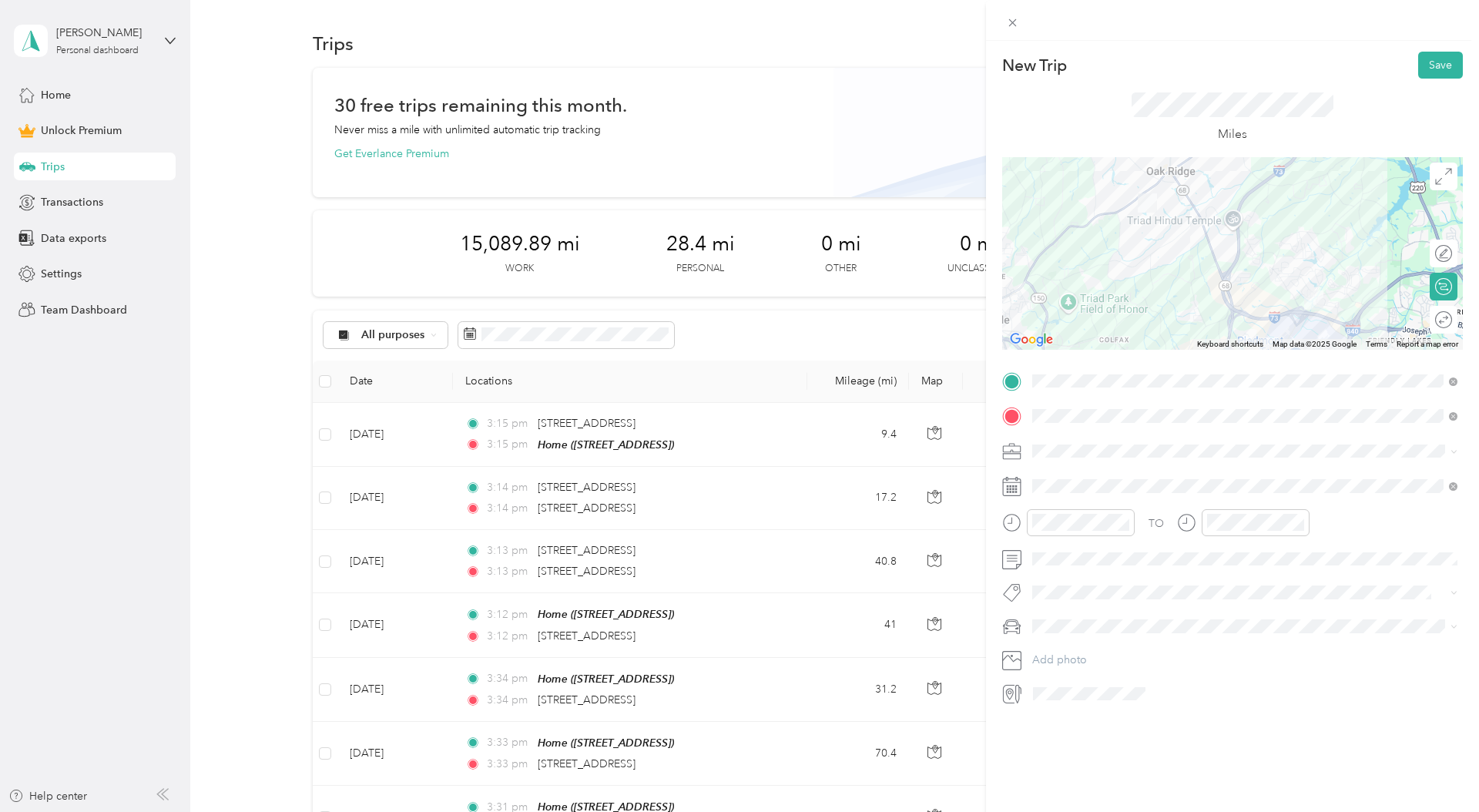
click at [995, 439] on form "New Trip Save This trip cannot be edited because it is either under review, app…" at bounding box center [1232, 378] width 493 height 654
click at [1094, 526] on span "Photography" at bounding box center [1069, 530] width 64 height 13
click at [1121, 730] on div "27" at bounding box center [1123, 723] width 20 height 20
click at [1069, 656] on li "Hyundai Elantra" at bounding box center [1244, 651] width 436 height 27
click at [1446, 66] on button "Save" at bounding box center [1441, 65] width 45 height 27
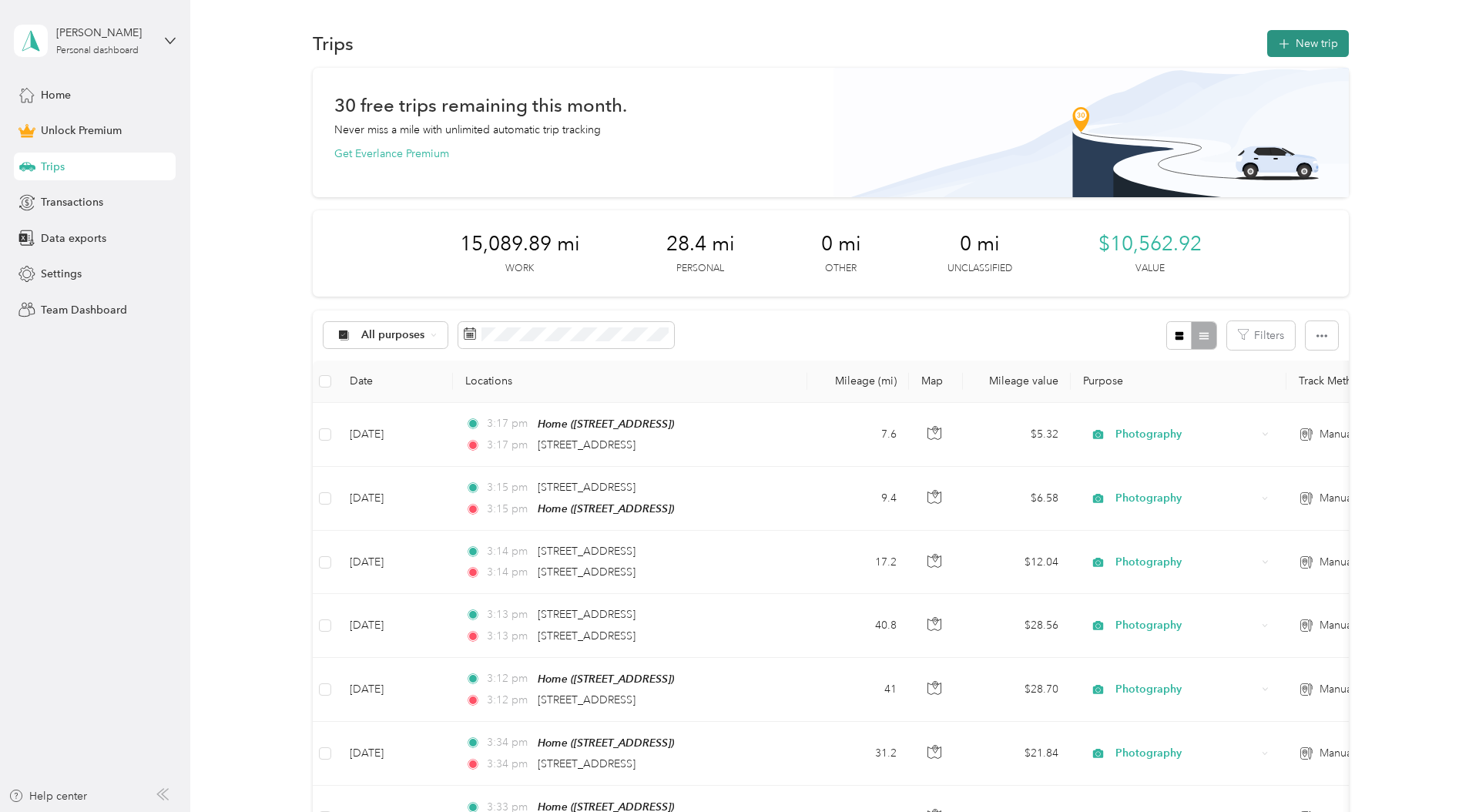
click at [1312, 44] on button "New trip" at bounding box center [1307, 43] width 81 height 27
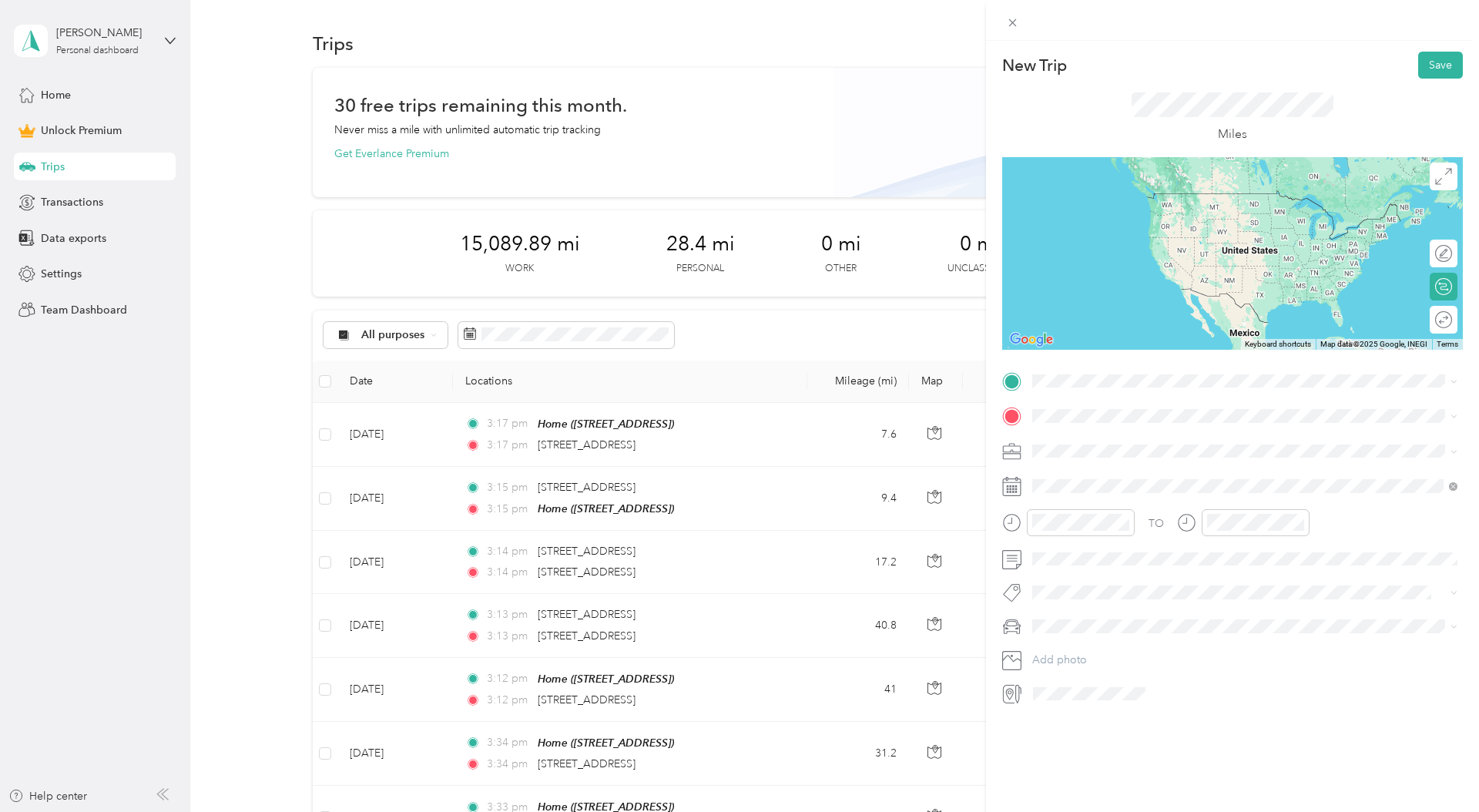
click at [1114, 442] on span "5907 Billet Road Oak Ridge, North Carolina 27310, United States" at bounding box center [1138, 434] width 154 height 14
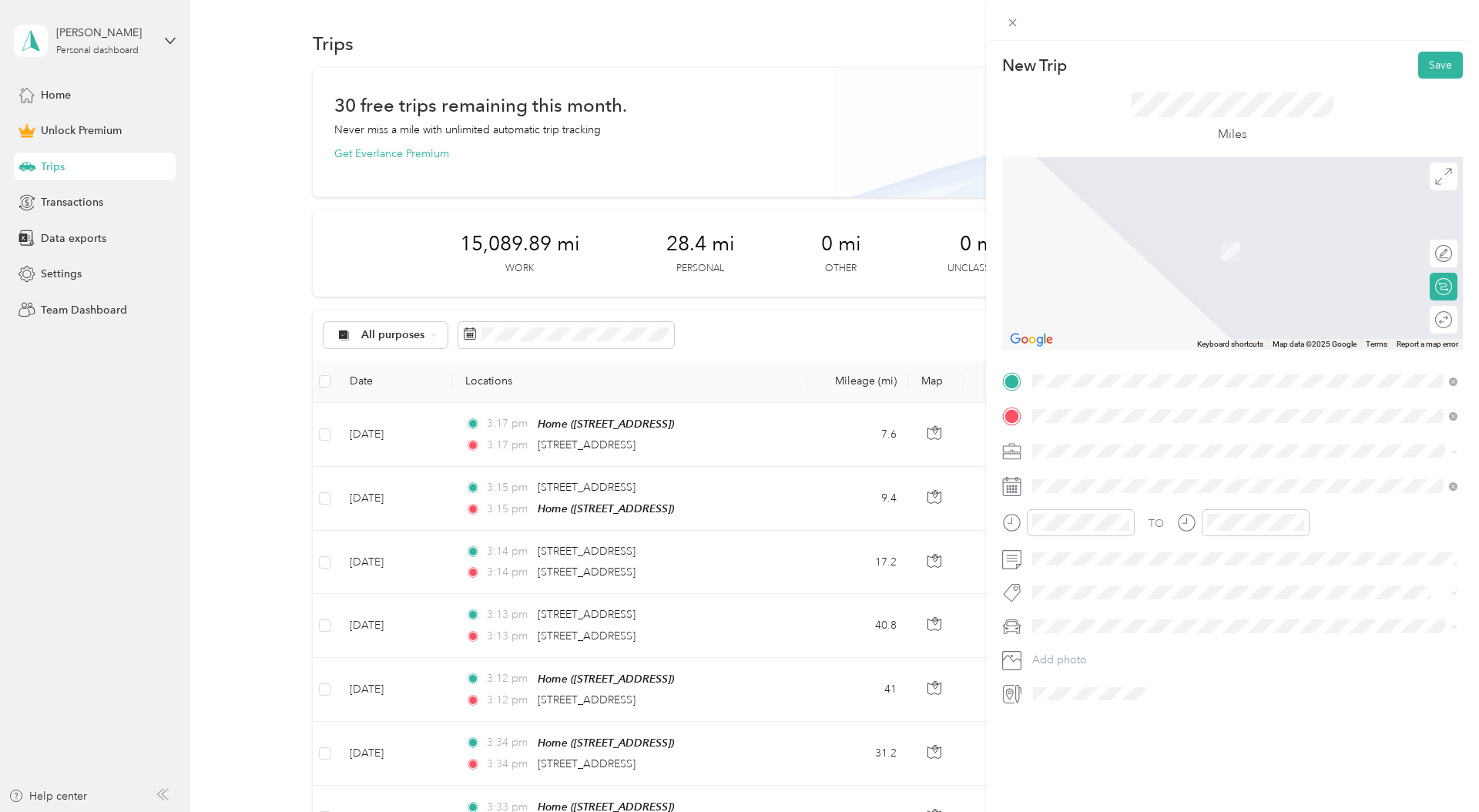
click at [1101, 472] on span "3912 Raintree Drive Greensboro, North Carolina 27407, United States" at bounding box center [1138, 471] width 154 height 14
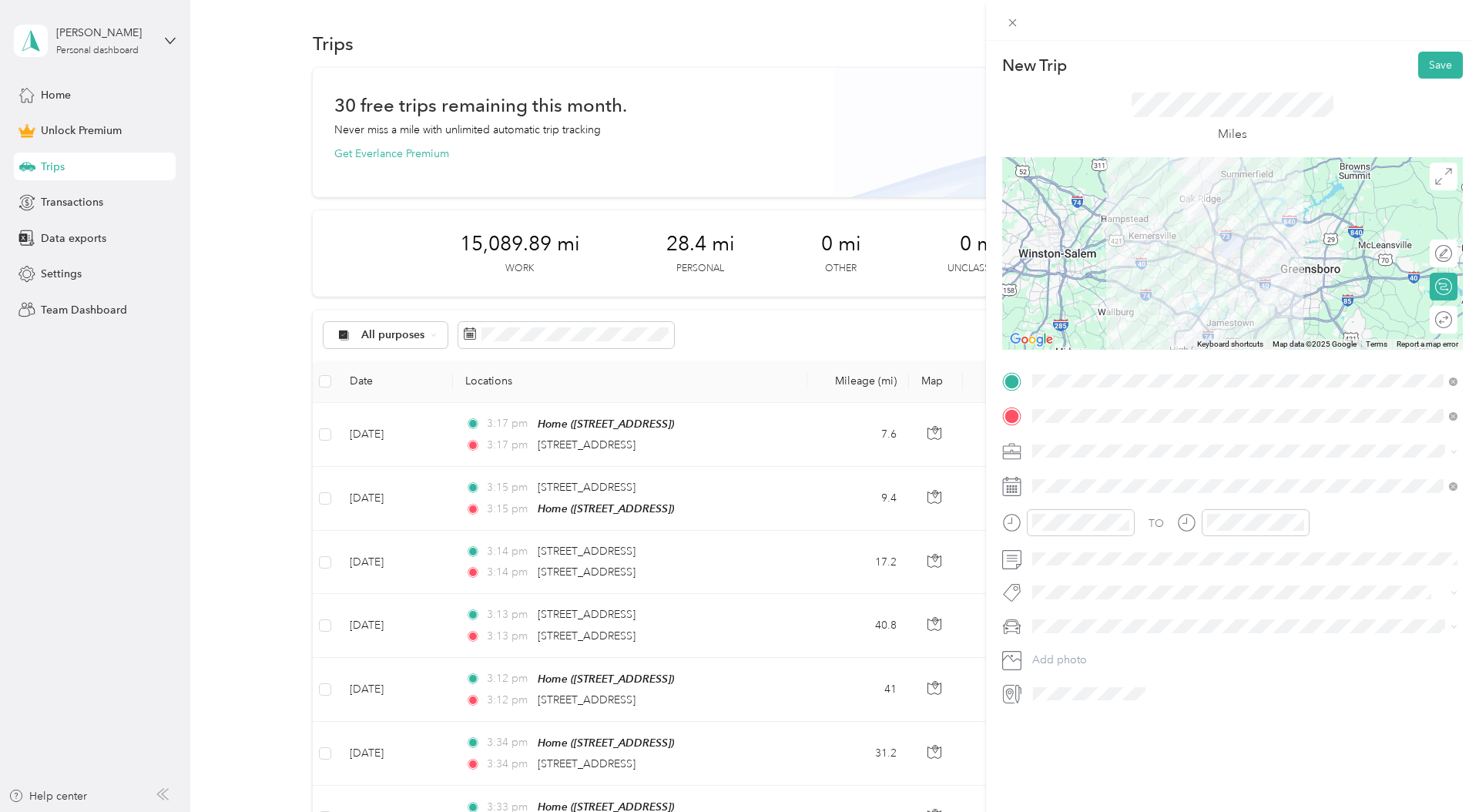
click at [991, 446] on form "New Trip Save This trip cannot be edited because it is either under review, app…" at bounding box center [1232, 378] width 493 height 654
click at [1081, 529] on span "Photography" at bounding box center [1069, 531] width 64 height 13
drag, startPoint x: 1122, startPoint y: 721, endPoint x: 1128, endPoint y: 712, distance: 10.8
click at [1122, 721] on div "27" at bounding box center [1123, 723] width 20 height 20
click at [1096, 643] on li "Hyundai Elantra" at bounding box center [1244, 653] width 436 height 27
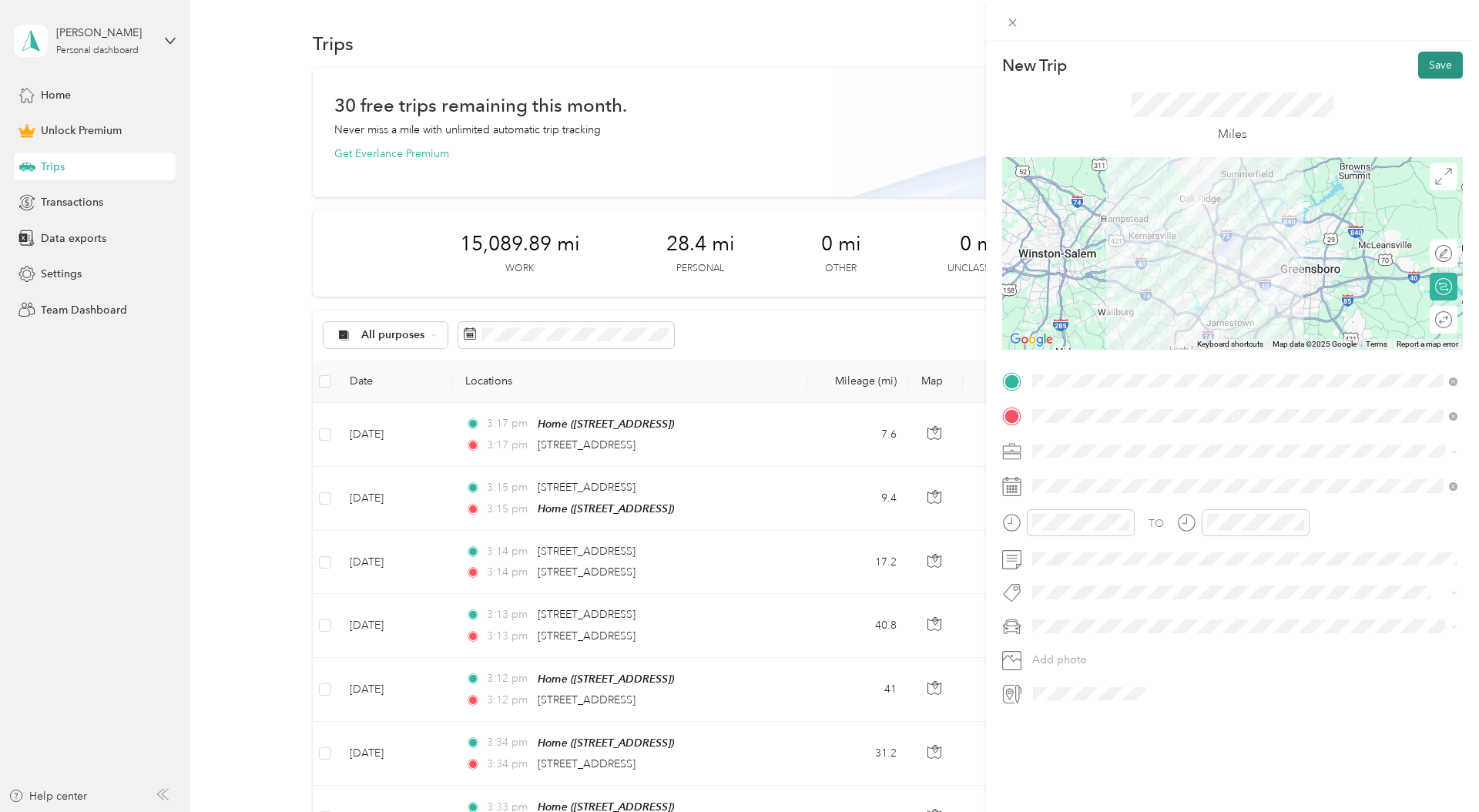
click at [1441, 65] on button "Save" at bounding box center [1441, 65] width 45 height 27
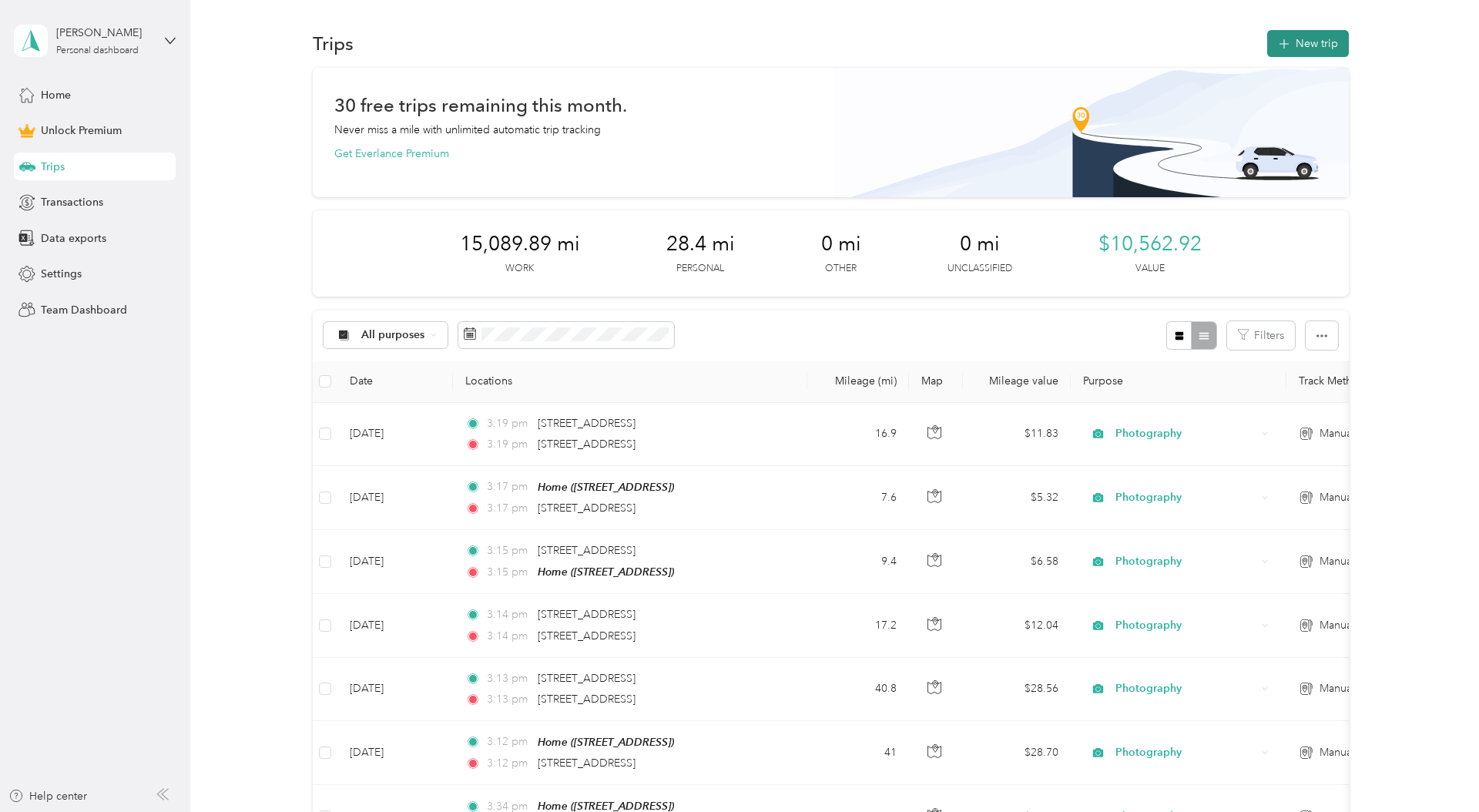
click at [1304, 39] on button "New trip" at bounding box center [1307, 43] width 81 height 27
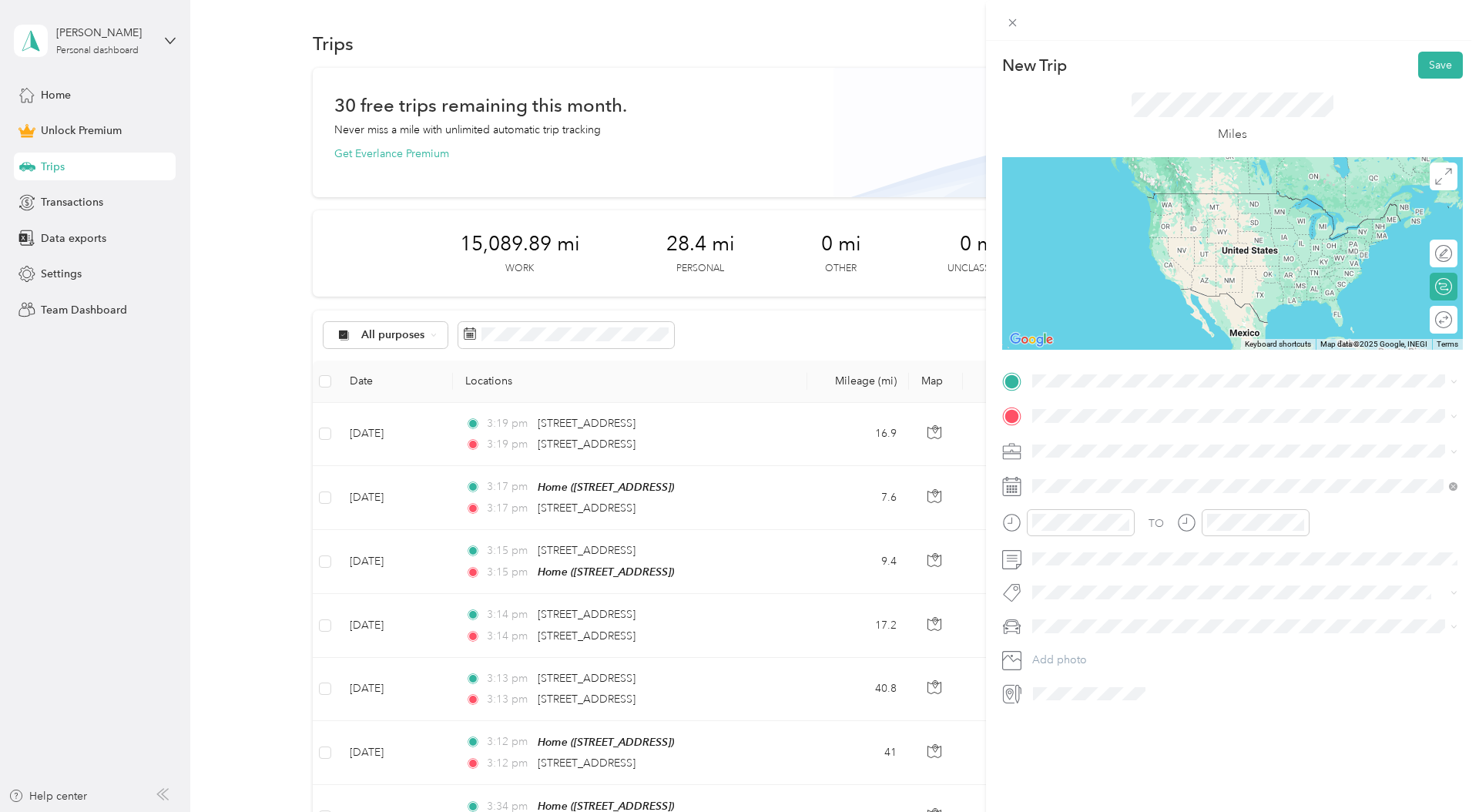
click at [1096, 442] on span "3912 Raintree Drive Greensboro, North Carolina 27407, United States" at bounding box center [1138, 436] width 154 height 14
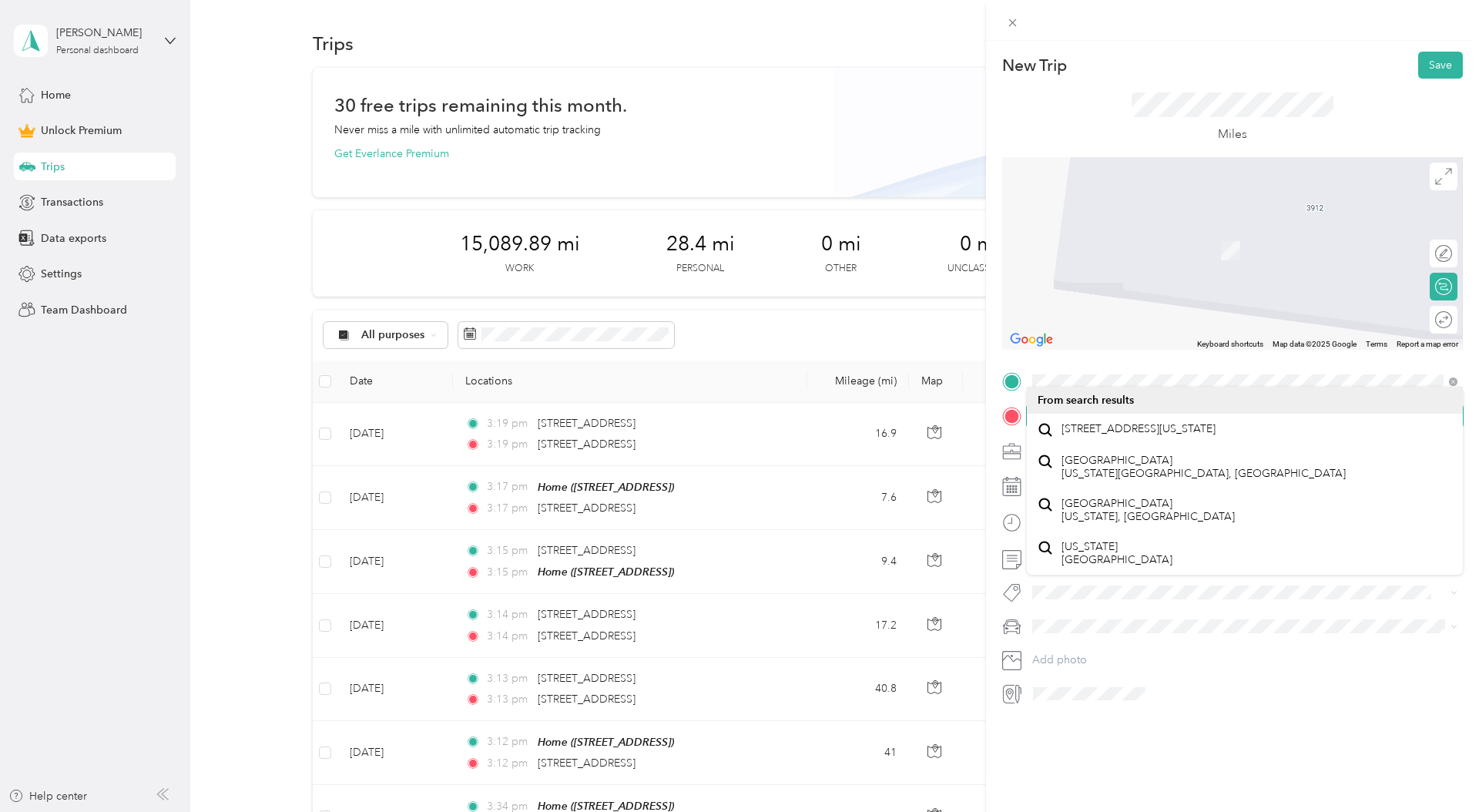
click at [1088, 425] on span at bounding box center [1244, 415] width 436 height 24
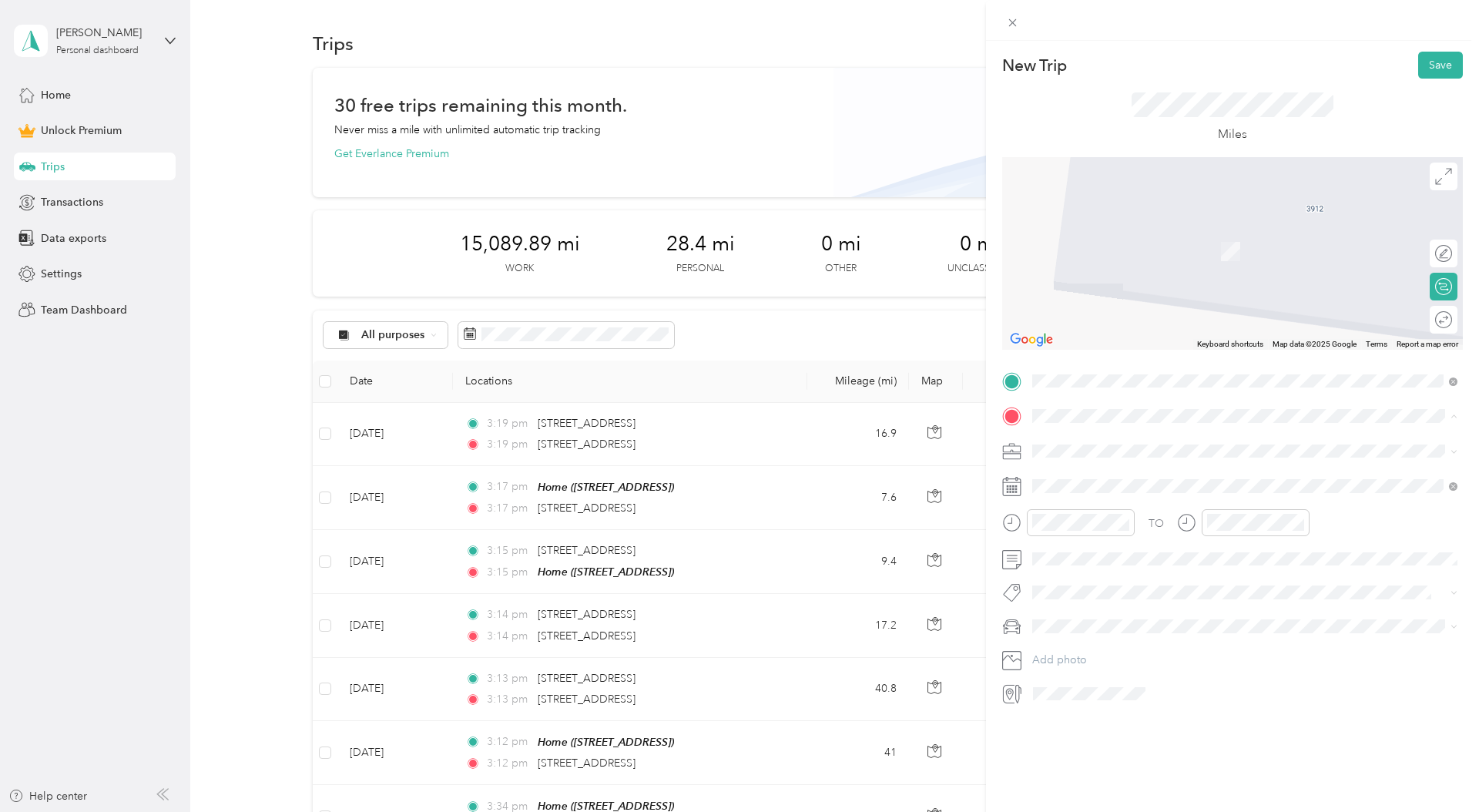
click at [1082, 473] on strong "Home" at bounding box center [1076, 476] width 30 height 14
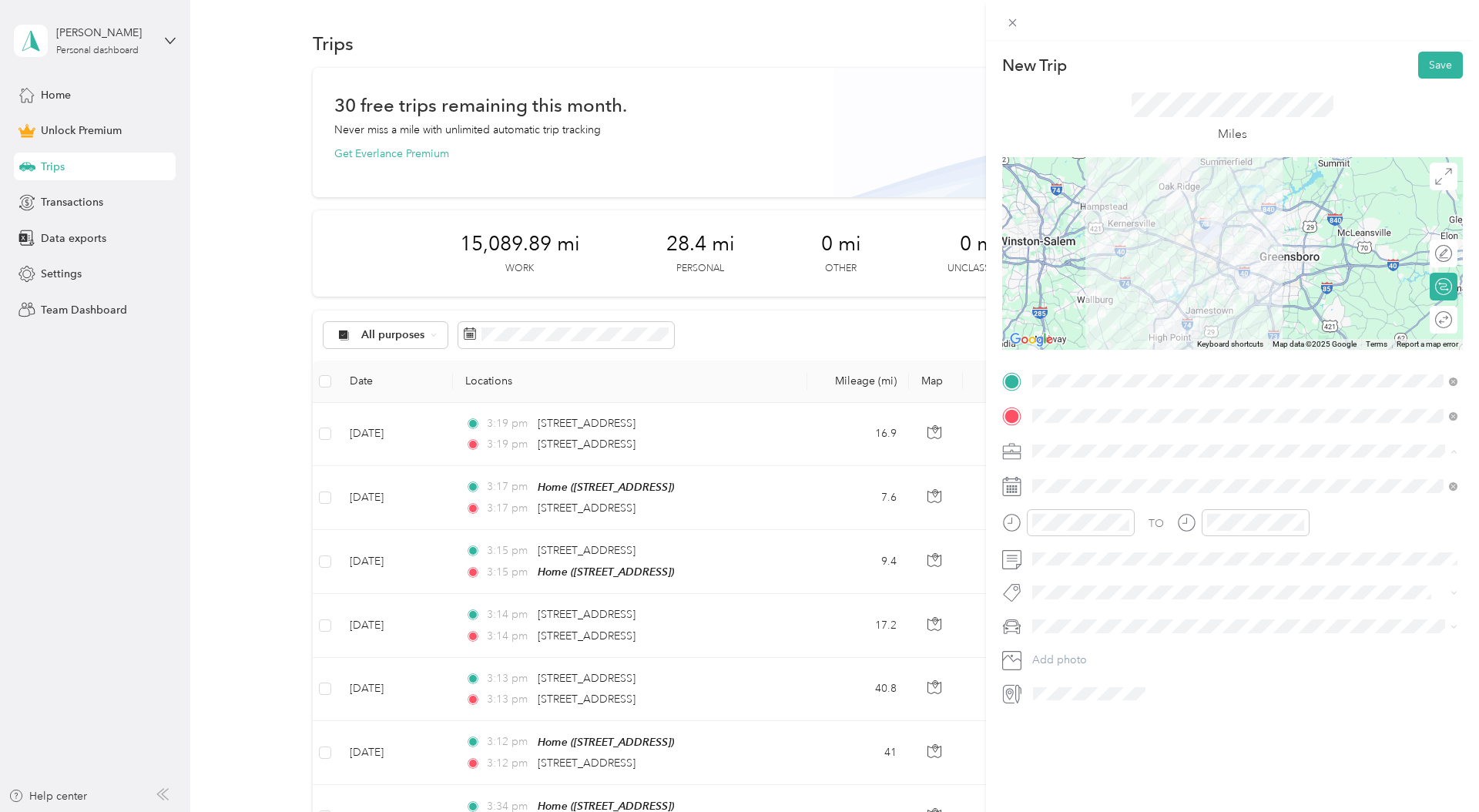
drag, startPoint x: 1076, startPoint y: 530, endPoint x: 1065, endPoint y: 503, distance: 29.2
click at [1076, 530] on span "Photography" at bounding box center [1069, 531] width 64 height 13
click at [1126, 722] on div "27" at bounding box center [1123, 723] width 20 height 20
click at [1123, 645] on div "Hyundai Elantra" at bounding box center [1244, 653] width 414 height 16
click at [1433, 65] on button "Save" at bounding box center [1441, 65] width 45 height 27
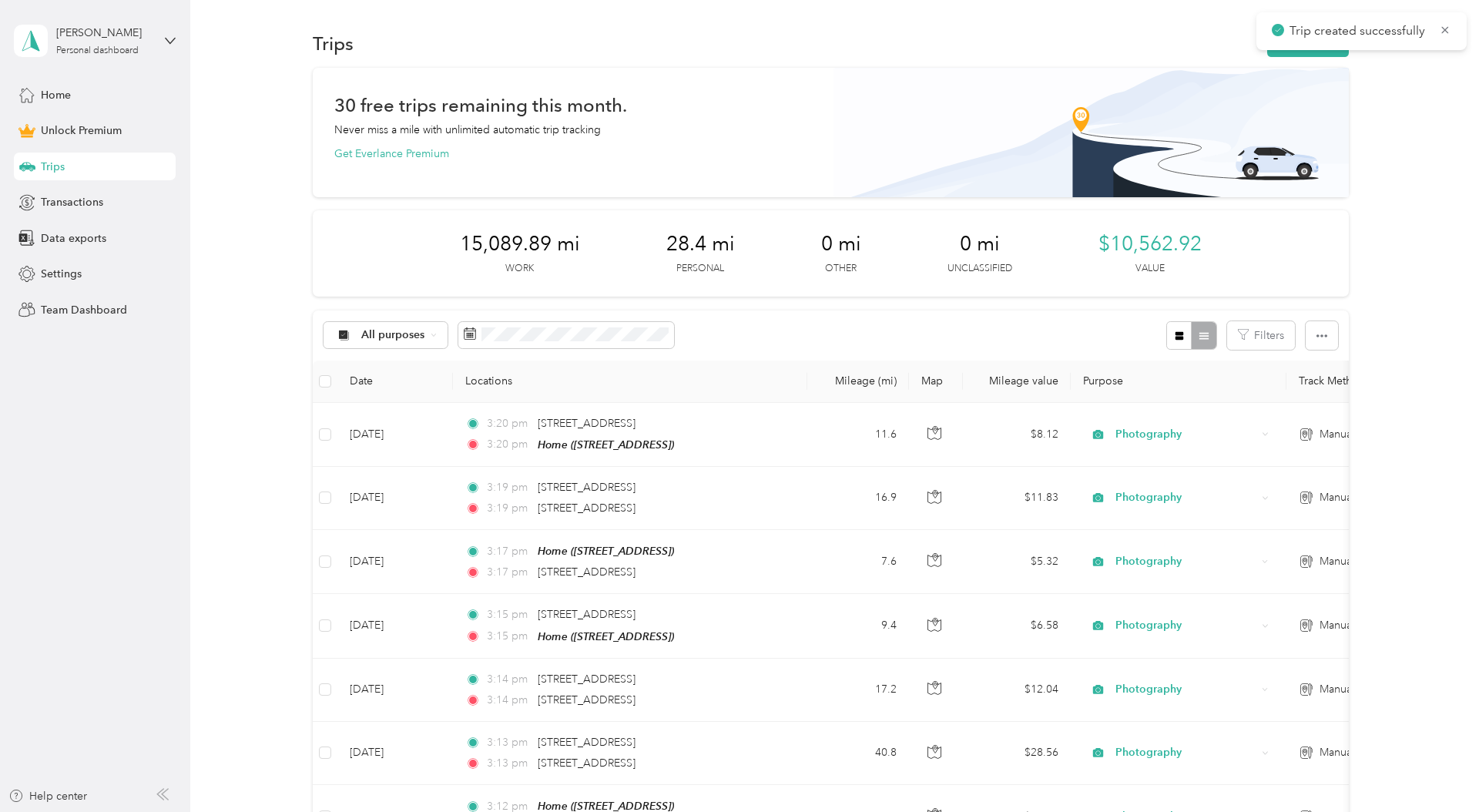
drag, startPoint x: 1443, startPoint y: 31, endPoint x: 1399, endPoint y: 41, distance: 45.1
click at [1443, 31] on icon at bounding box center [1444, 30] width 12 height 14
click at [1308, 42] on button "New trip" at bounding box center [1307, 43] width 81 height 27
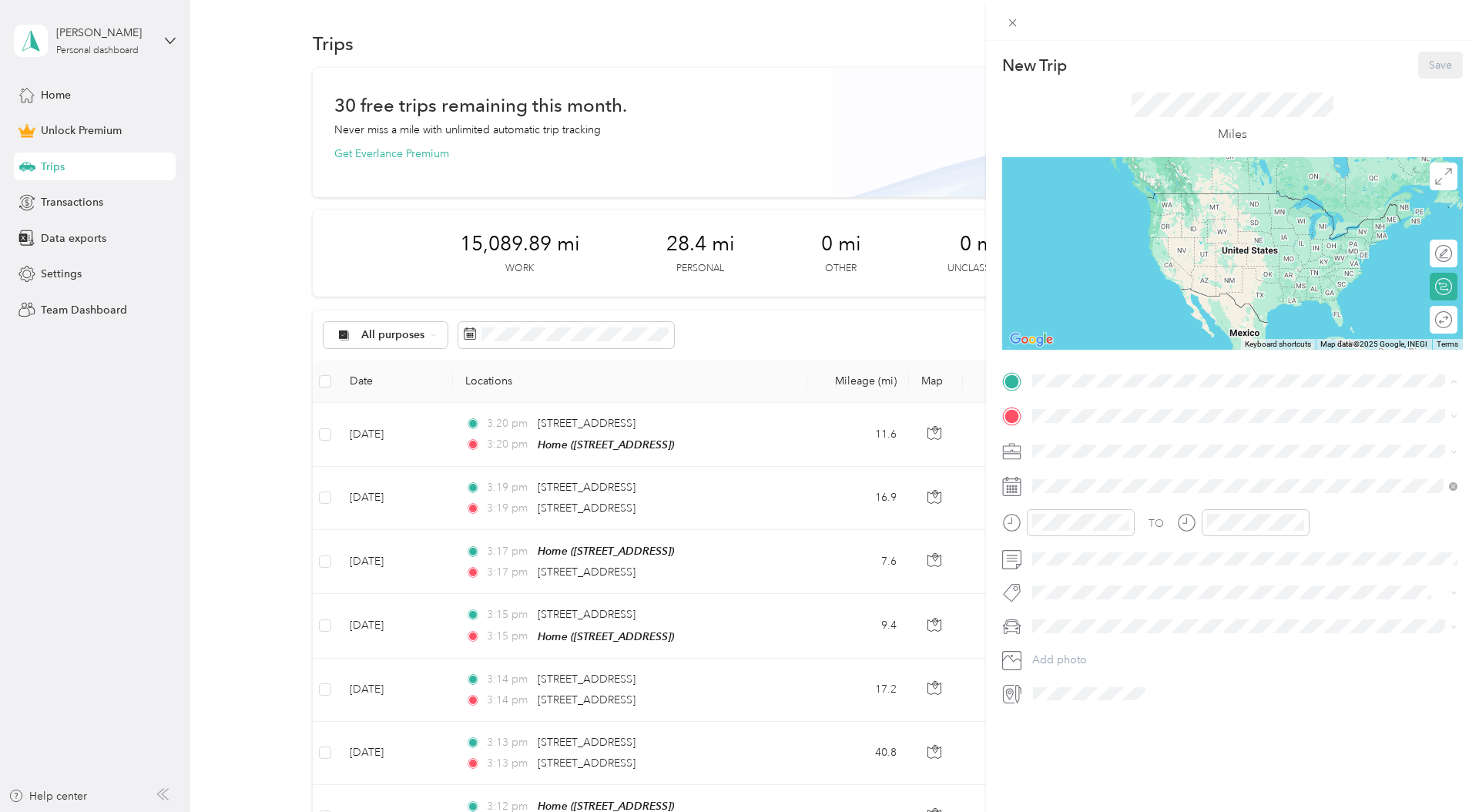
click at [1076, 446] on div "Home 6409 High View Rd, 27410, Greensboro, NC, United States" at bounding box center [1109, 451] width 98 height 33
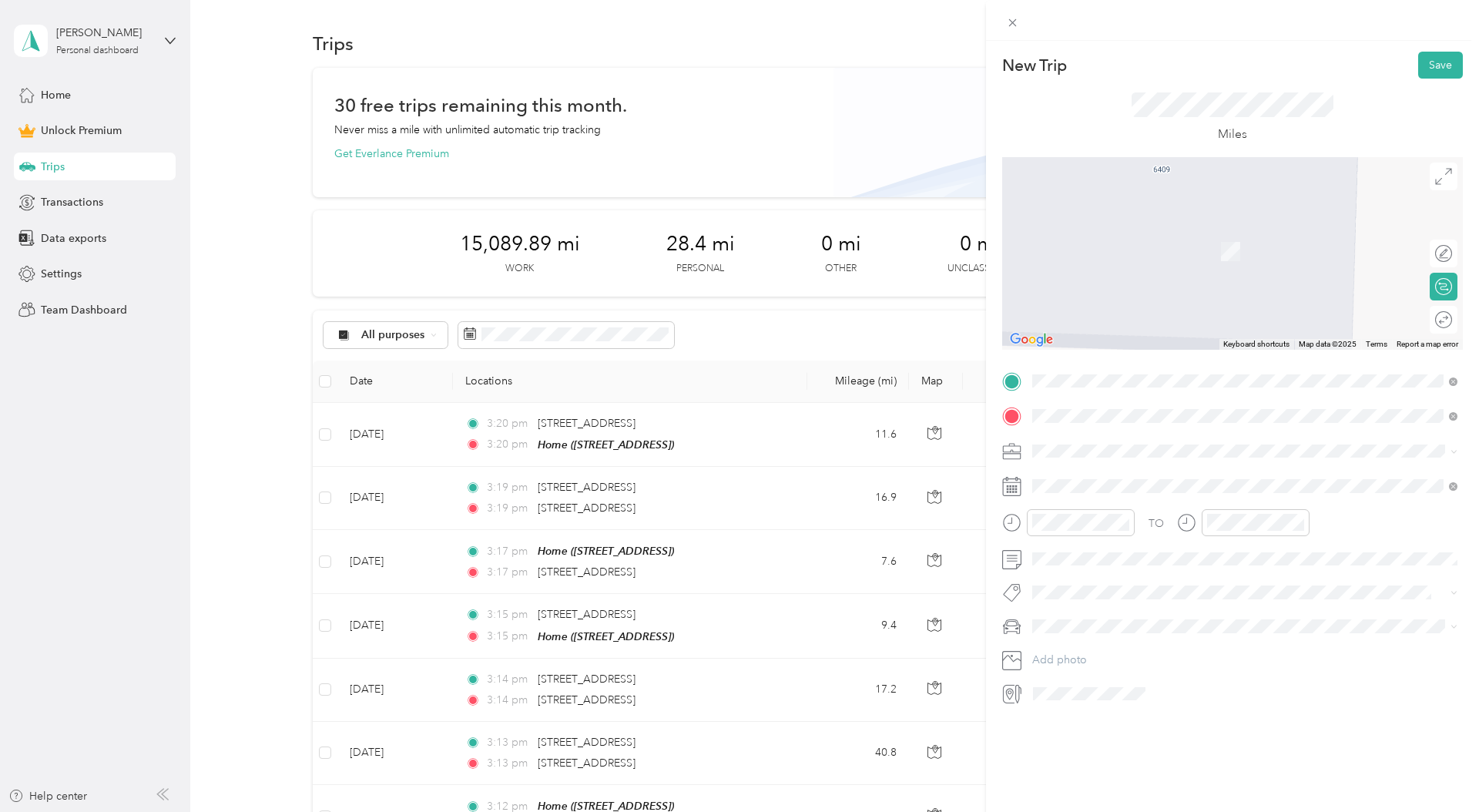
click at [1111, 478] on span "1441 South Avenue Eden, North Carolina 27288, United States" at bounding box center [1138, 471] width 154 height 14
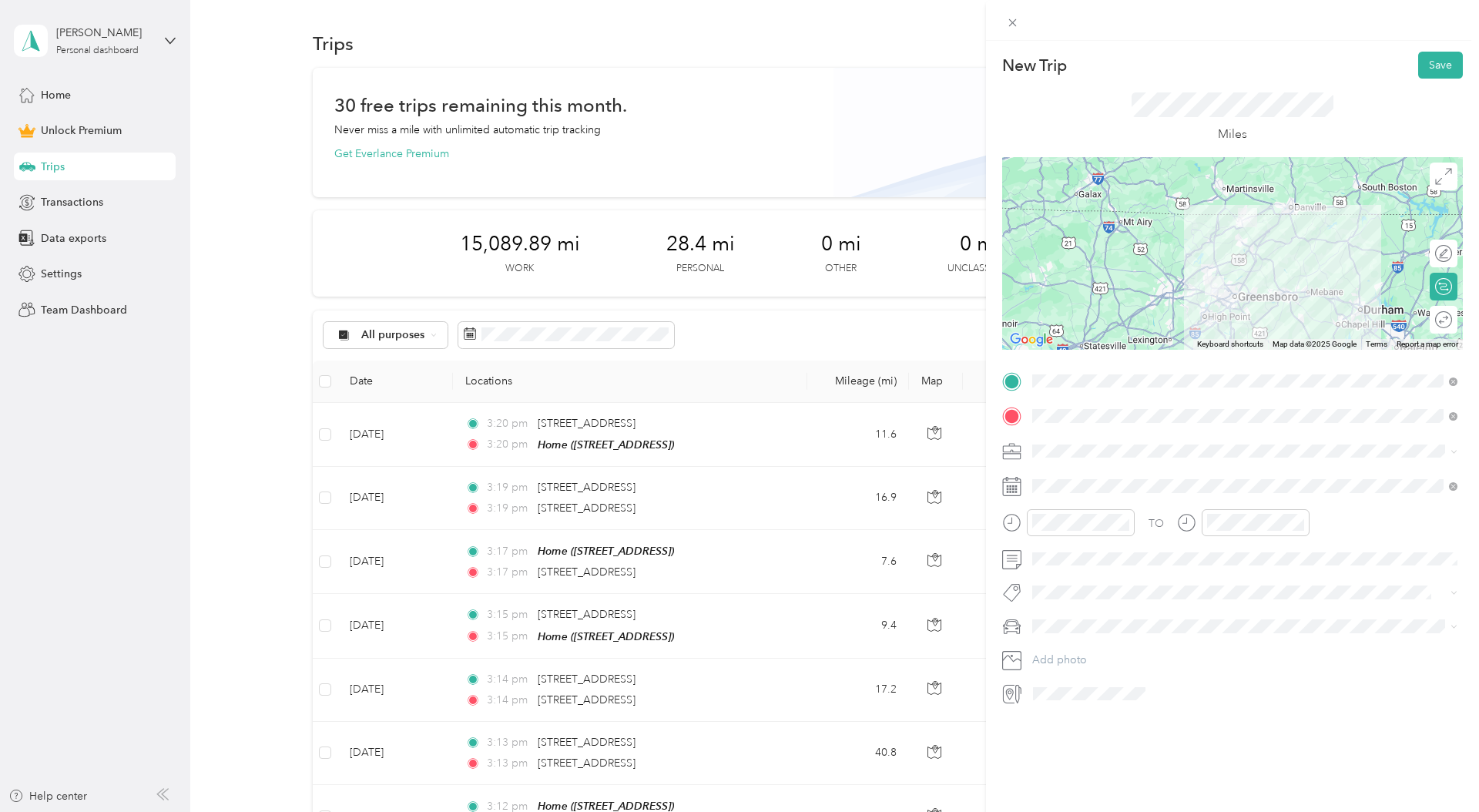
drag, startPoint x: 994, startPoint y: 425, endPoint x: 1039, endPoint y: 451, distance: 52.0
click at [994, 425] on form "New Trip Save This trip cannot be edited because it is either under review, app…" at bounding box center [1232, 378] width 493 height 654
click at [1091, 529] on span "Photography" at bounding box center [1069, 531] width 64 height 13
drag, startPoint x: 1147, startPoint y: 721, endPoint x: 1145, endPoint y: 700, distance: 21.1
click at [1147, 721] on div "28" at bounding box center [1143, 723] width 20 height 20
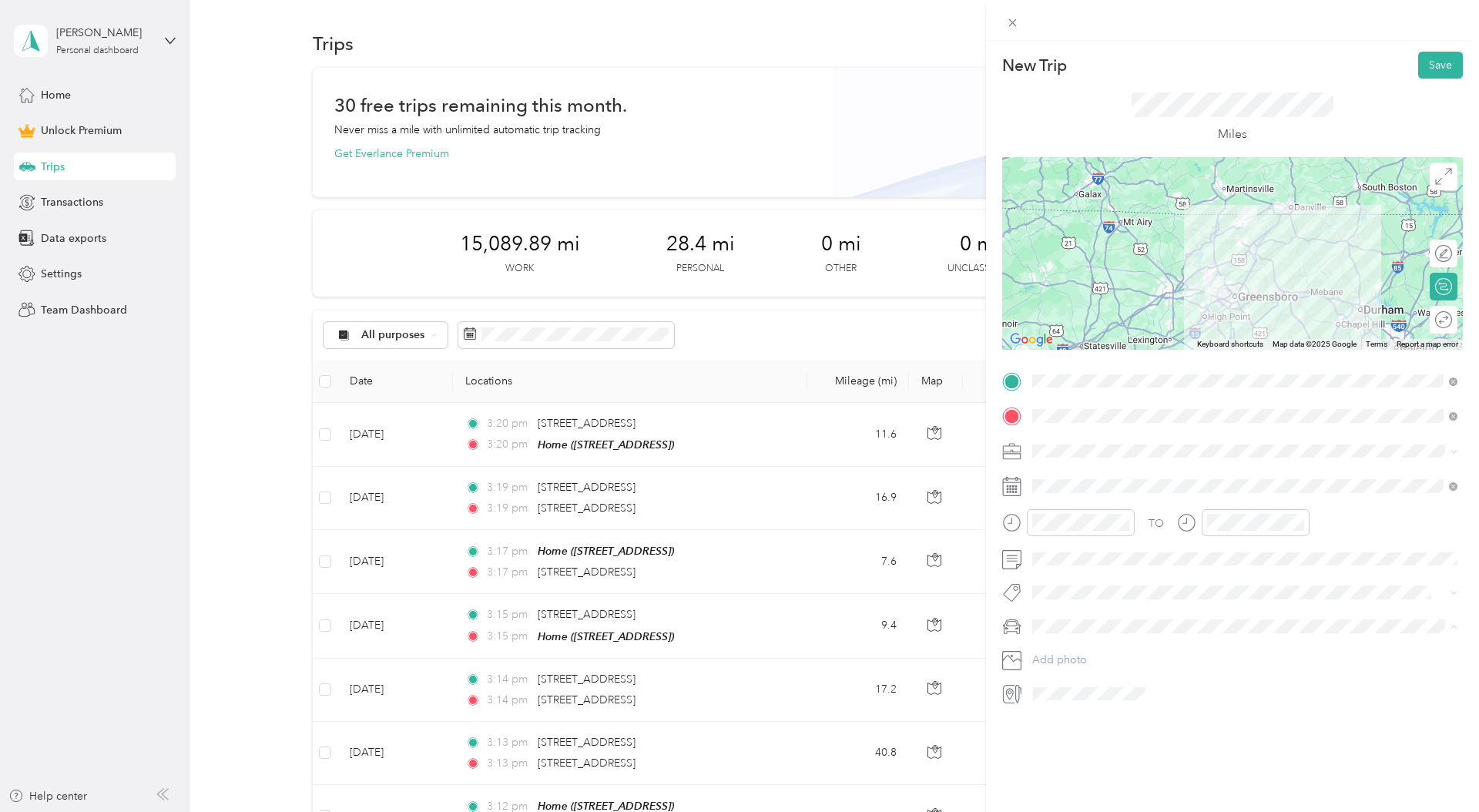
click at [1113, 646] on div "Hyundai Elantra" at bounding box center [1244, 653] width 414 height 16
click at [1444, 71] on button "Save" at bounding box center [1441, 65] width 45 height 27
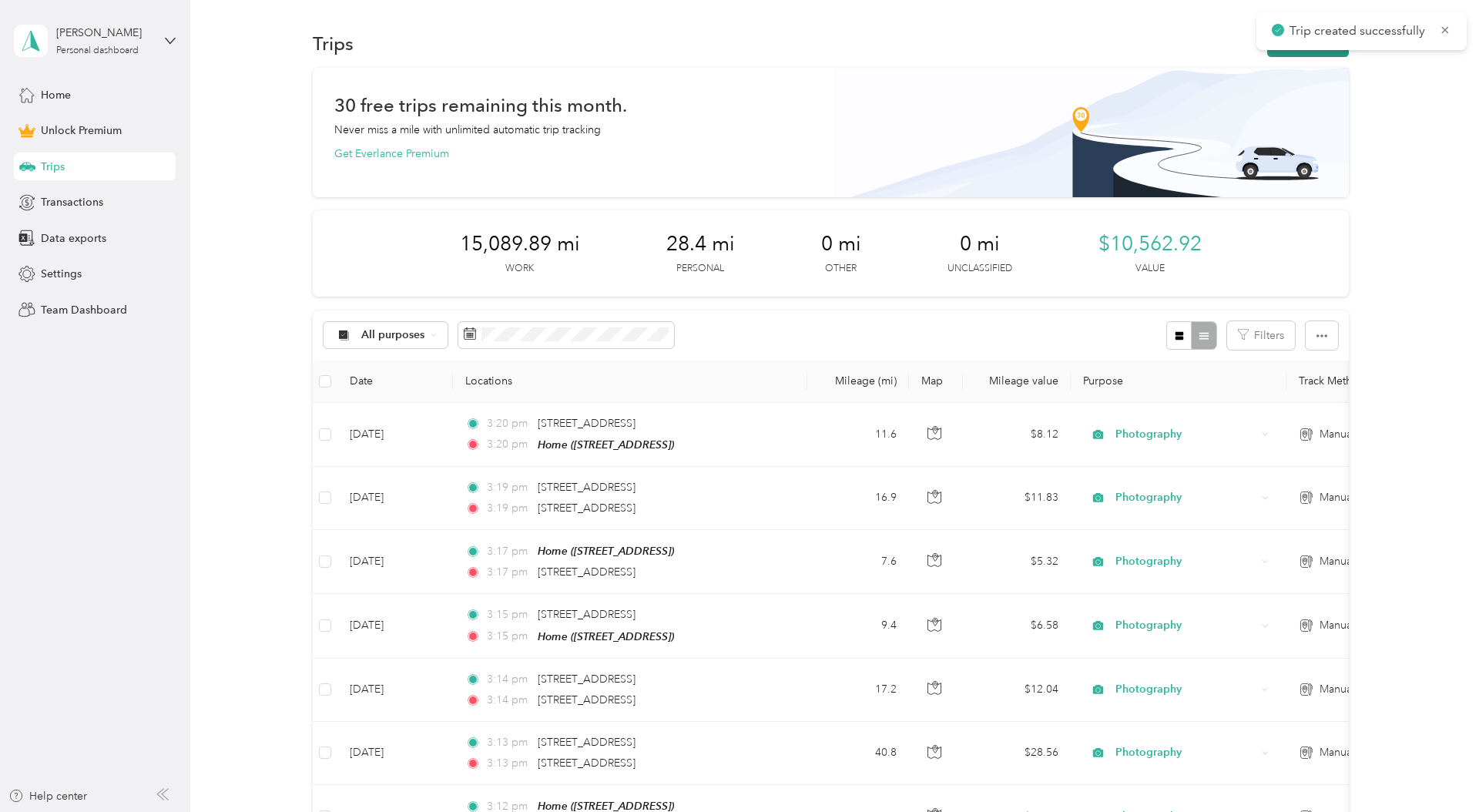
drag, startPoint x: 1445, startPoint y: 30, endPoint x: 1341, endPoint y: 37, distance: 104.2
click at [1445, 30] on icon at bounding box center [1444, 30] width 12 height 14
click at [1338, 37] on button "New trip" at bounding box center [1307, 43] width 81 height 27
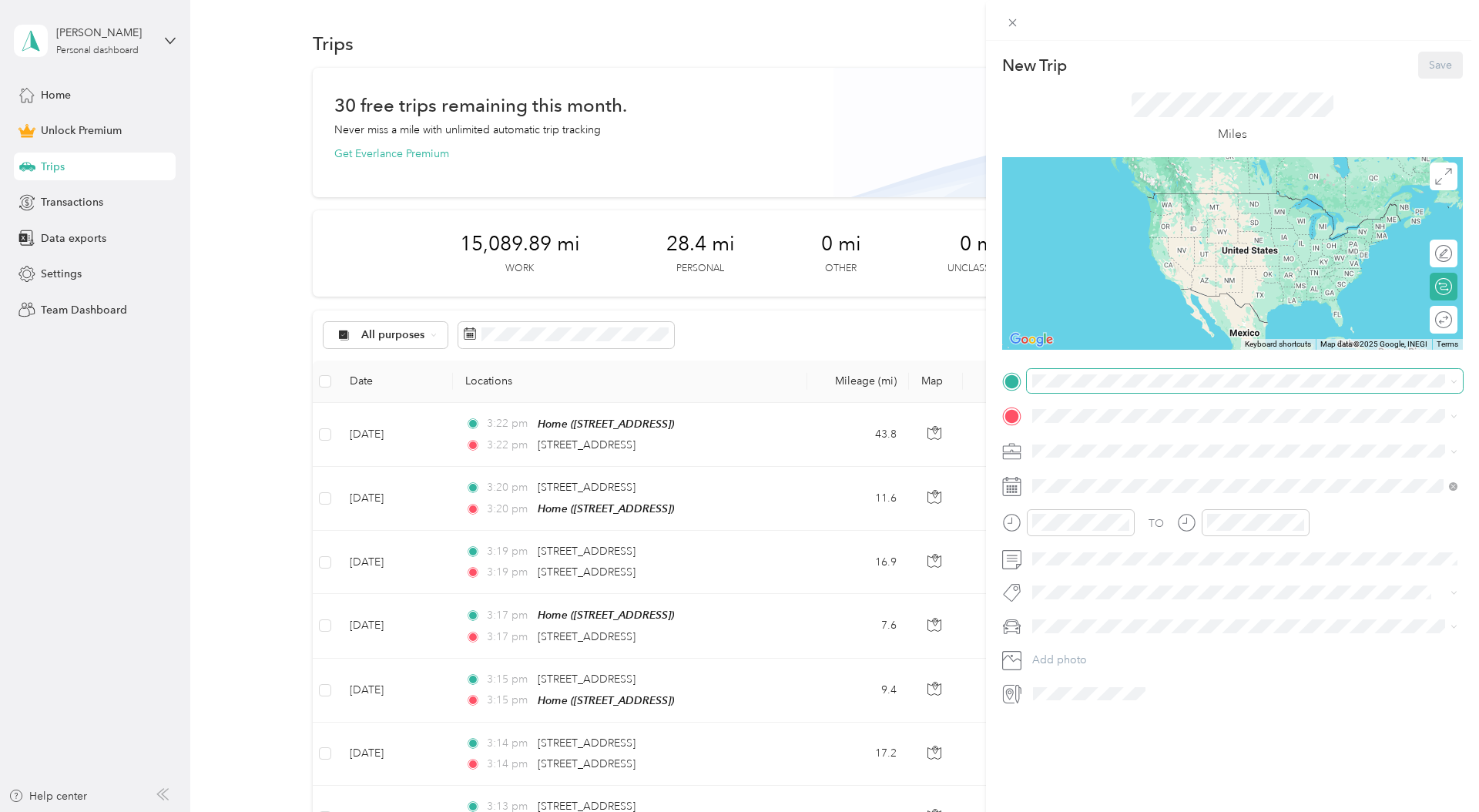
click at [1071, 387] on span at bounding box center [1244, 381] width 436 height 24
click at [991, 399] on form "New Trip Save This trip cannot be edited because it is either under review, app…" at bounding box center [1232, 378] width 493 height 654
click at [1109, 435] on span "1441 South Avenue Eden, North Carolina 27288, United States" at bounding box center [1138, 433] width 154 height 14
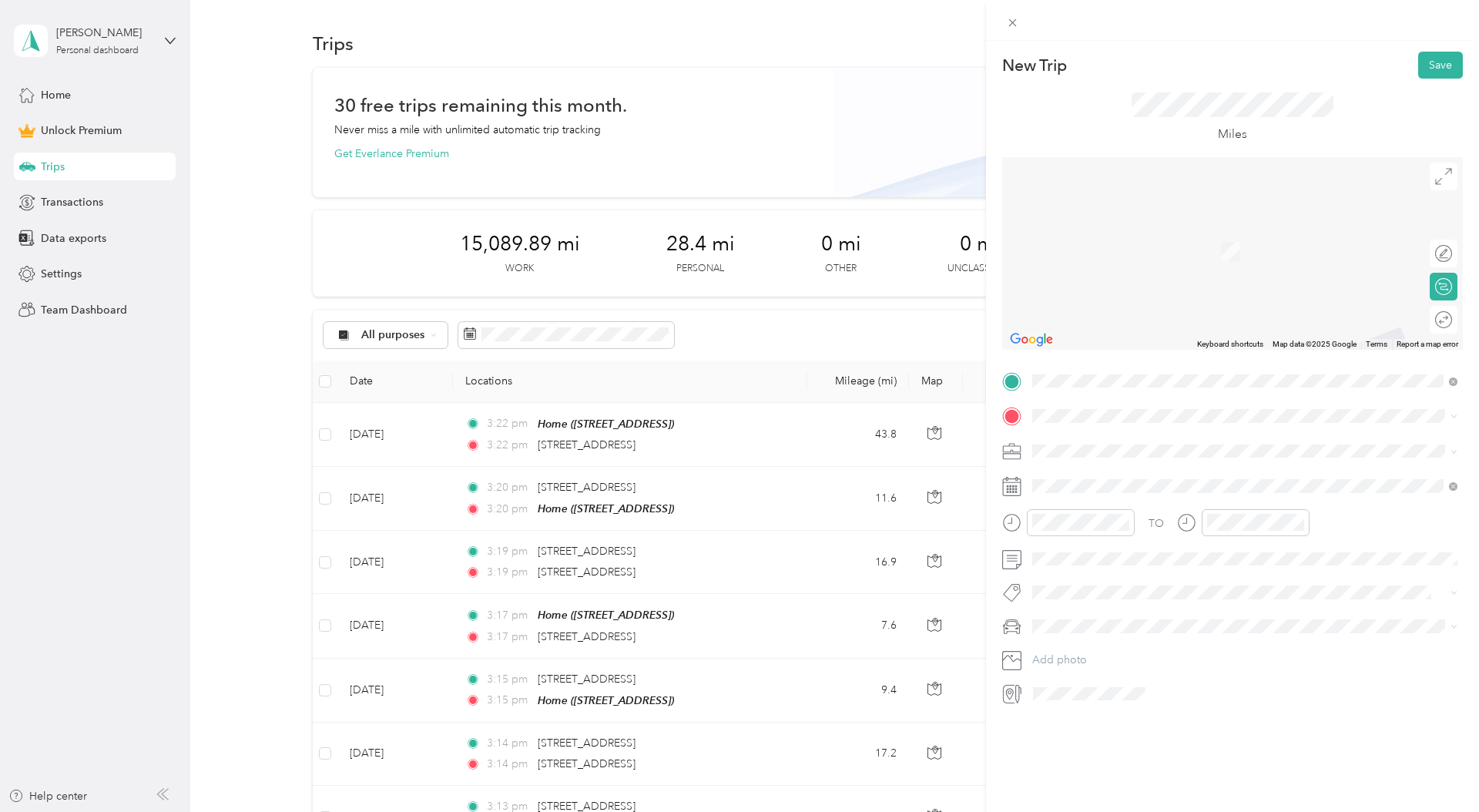
click at [1082, 464] on span "4804 Country Woods Lane Greensboro, North Carolina 27410, United States" at bounding box center [1181, 468] width 239 height 14
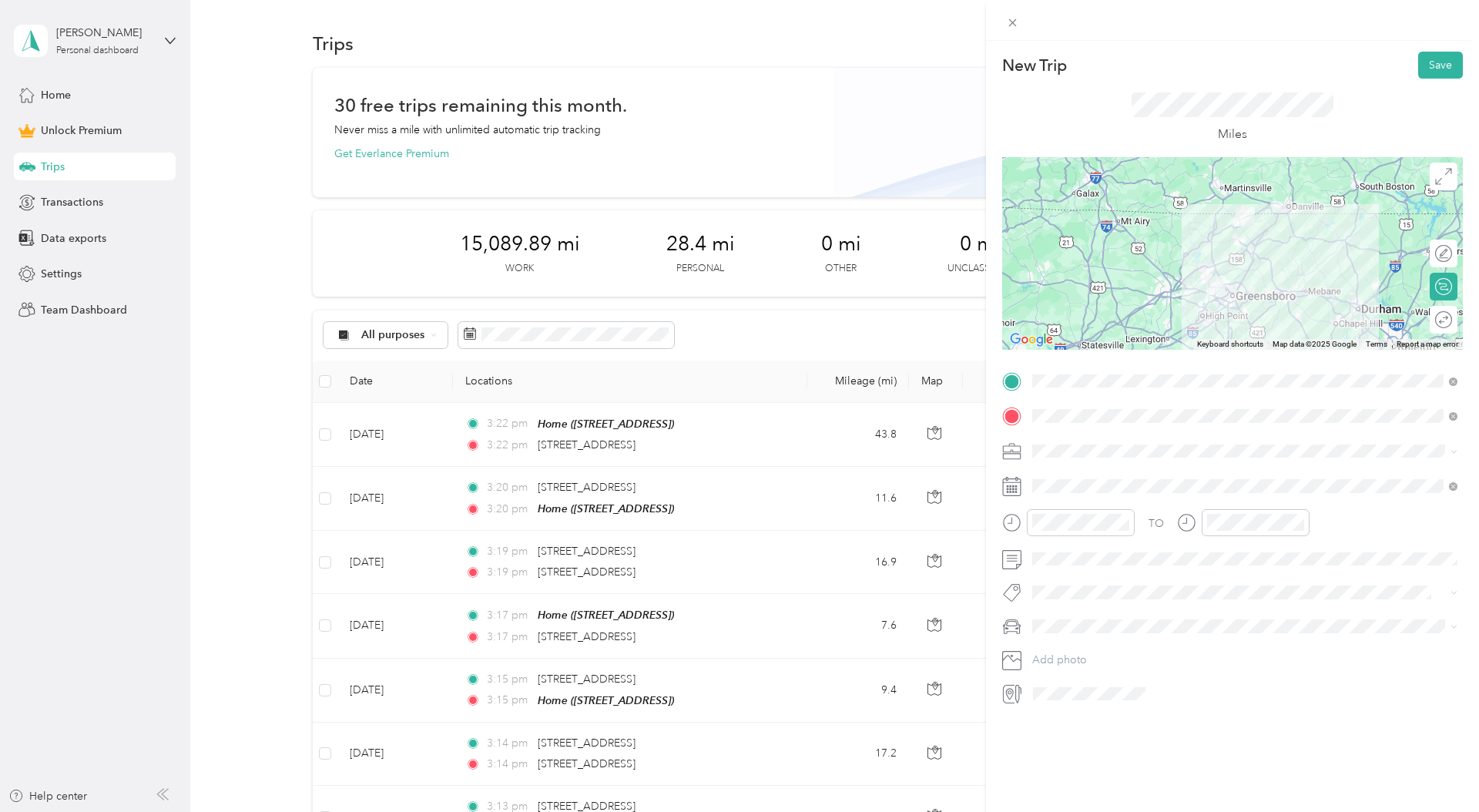
click at [1095, 532] on span "Photography" at bounding box center [1069, 531] width 64 height 13
click at [1142, 721] on div "28" at bounding box center [1143, 723] width 20 height 20
click at [1114, 647] on div "Hyundai Elantra" at bounding box center [1244, 648] width 414 height 16
click at [991, 469] on form "New Trip Save This trip cannot be edited because it is either under review, app…" at bounding box center [1232, 378] width 493 height 654
click at [1443, 63] on button "Save" at bounding box center [1441, 65] width 45 height 27
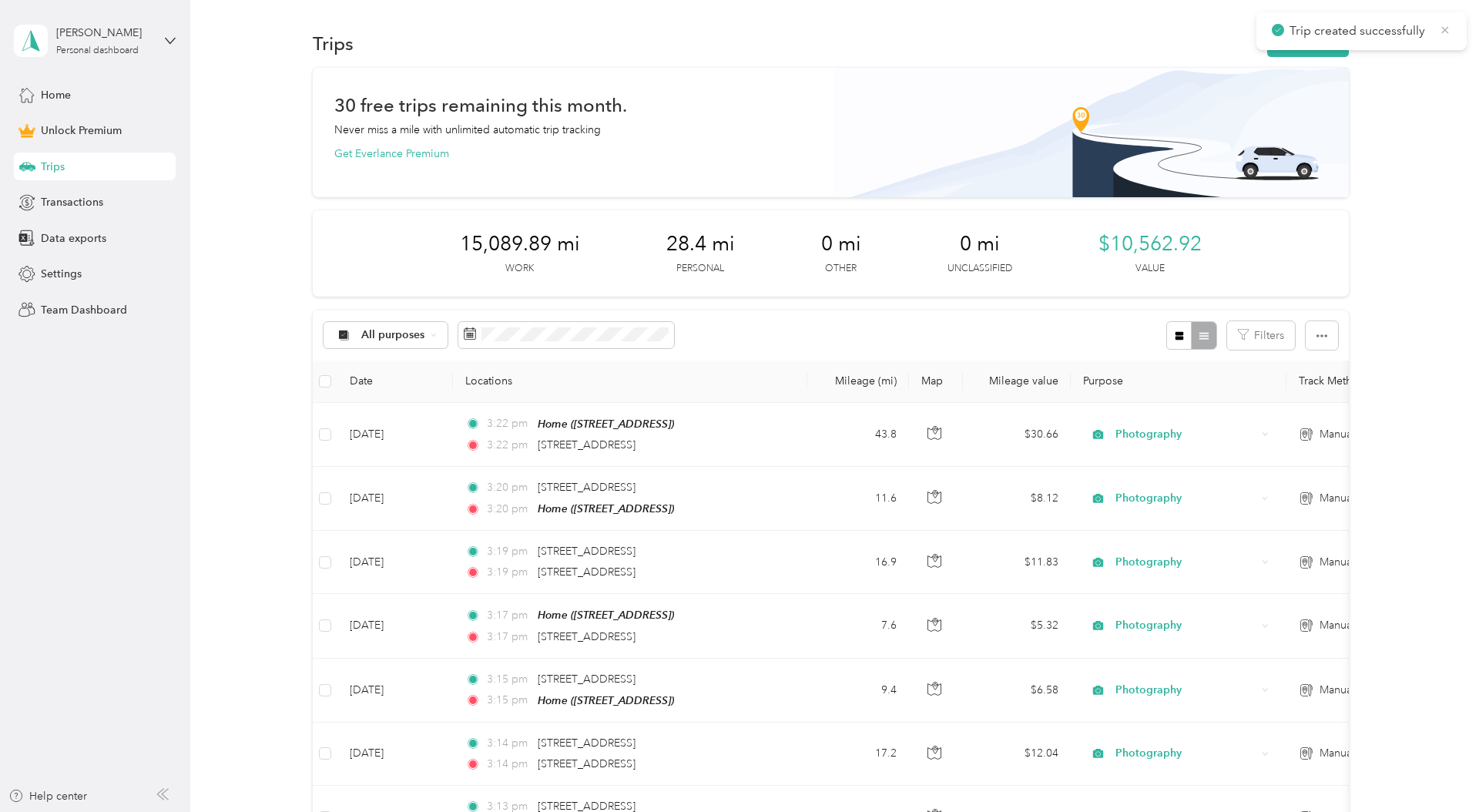
click at [1449, 32] on icon at bounding box center [1444, 30] width 12 height 14
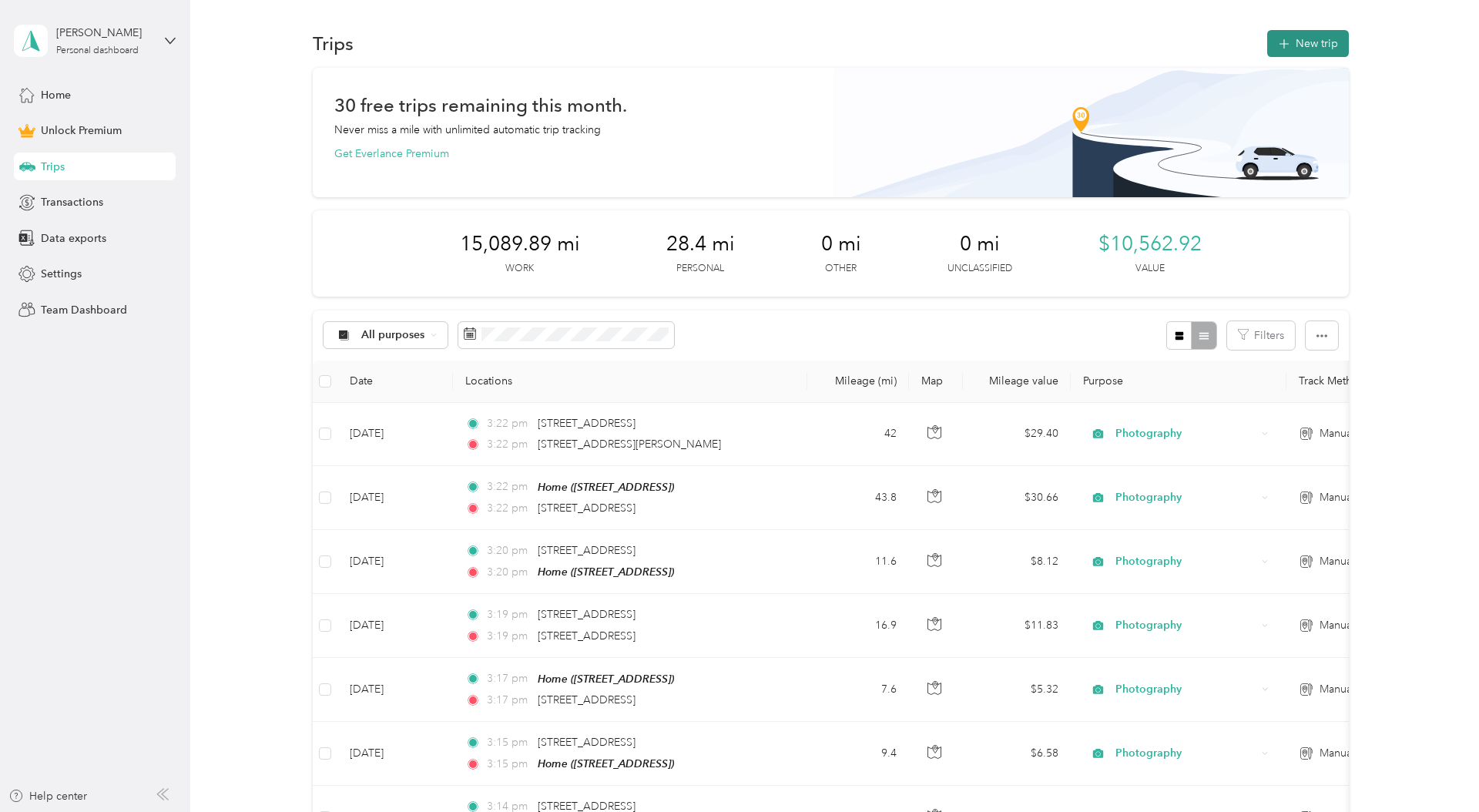
click at [1330, 42] on button "New trip" at bounding box center [1307, 43] width 81 height 27
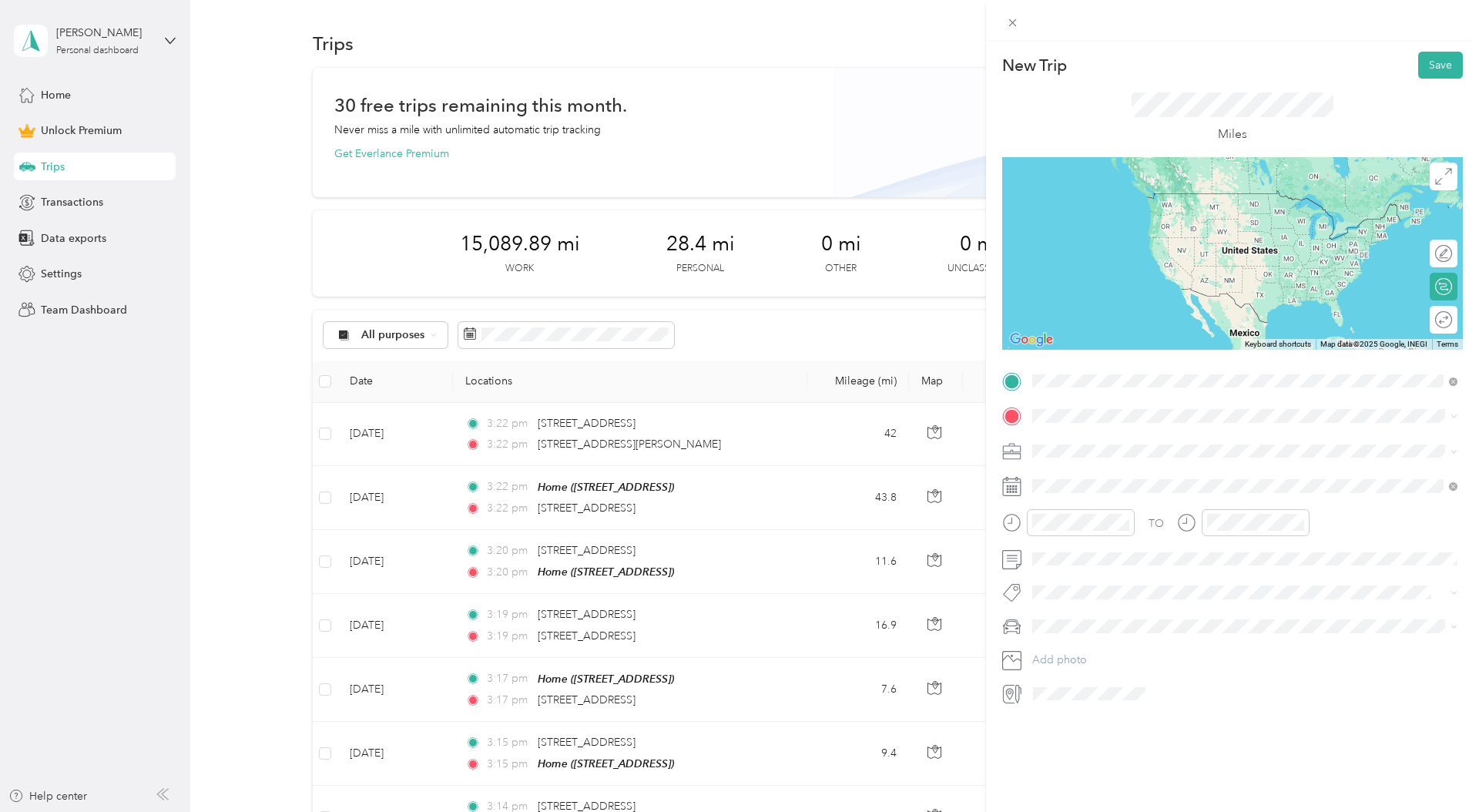
click at [1153, 430] on span "4804 Country Woods Lane Greensboro, North Carolina 27410, United States" at bounding box center [1181, 436] width 239 height 14
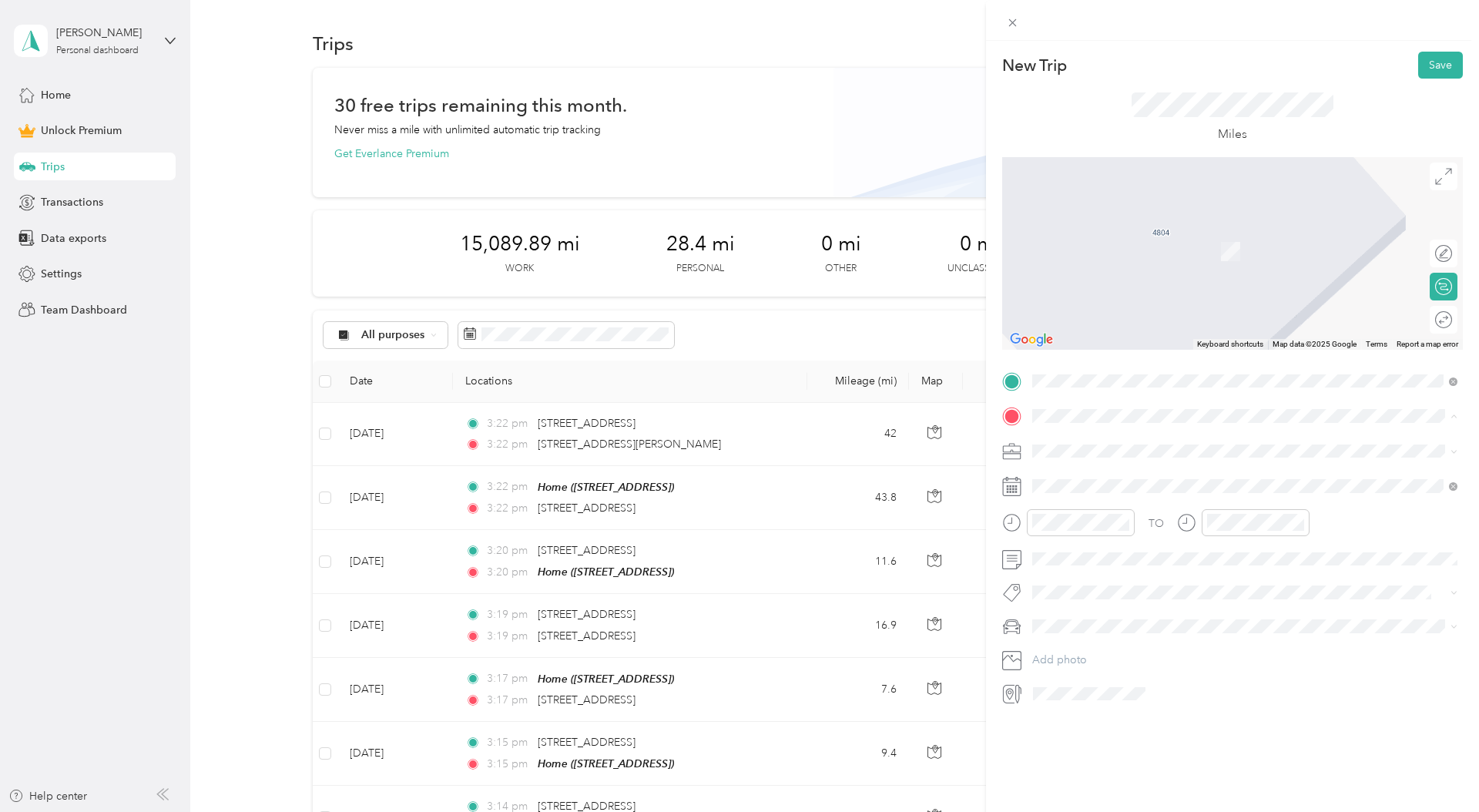
click at [1143, 477] on div "Home" at bounding box center [1109, 476] width 98 height 14
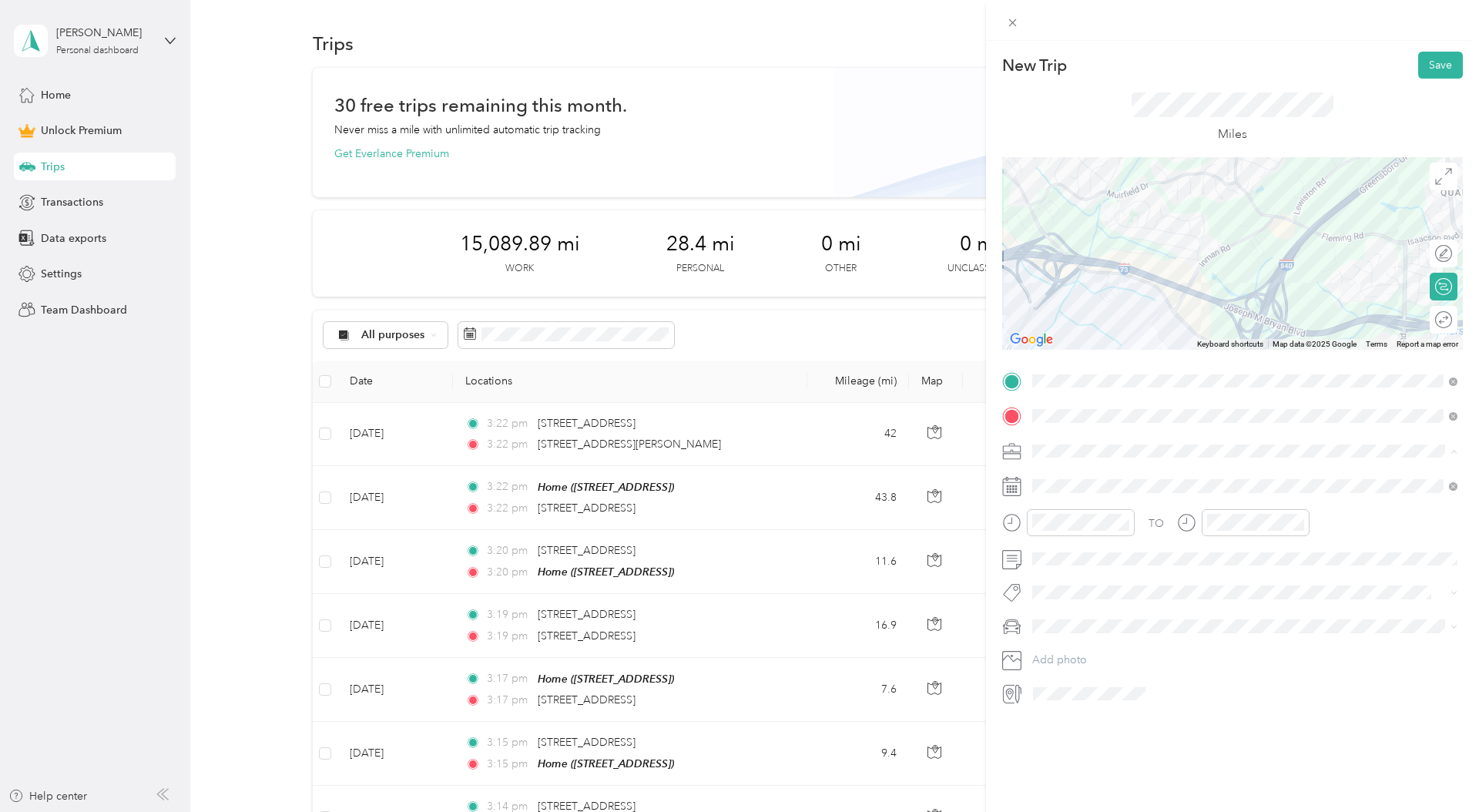
click at [1105, 533] on div "Photography" at bounding box center [1244, 531] width 414 height 16
click at [1147, 725] on div "28" at bounding box center [1143, 723] width 20 height 20
click at [1101, 656] on li "Hyundai Elantra" at bounding box center [1244, 653] width 436 height 27
click at [1440, 69] on button "Save" at bounding box center [1441, 65] width 45 height 27
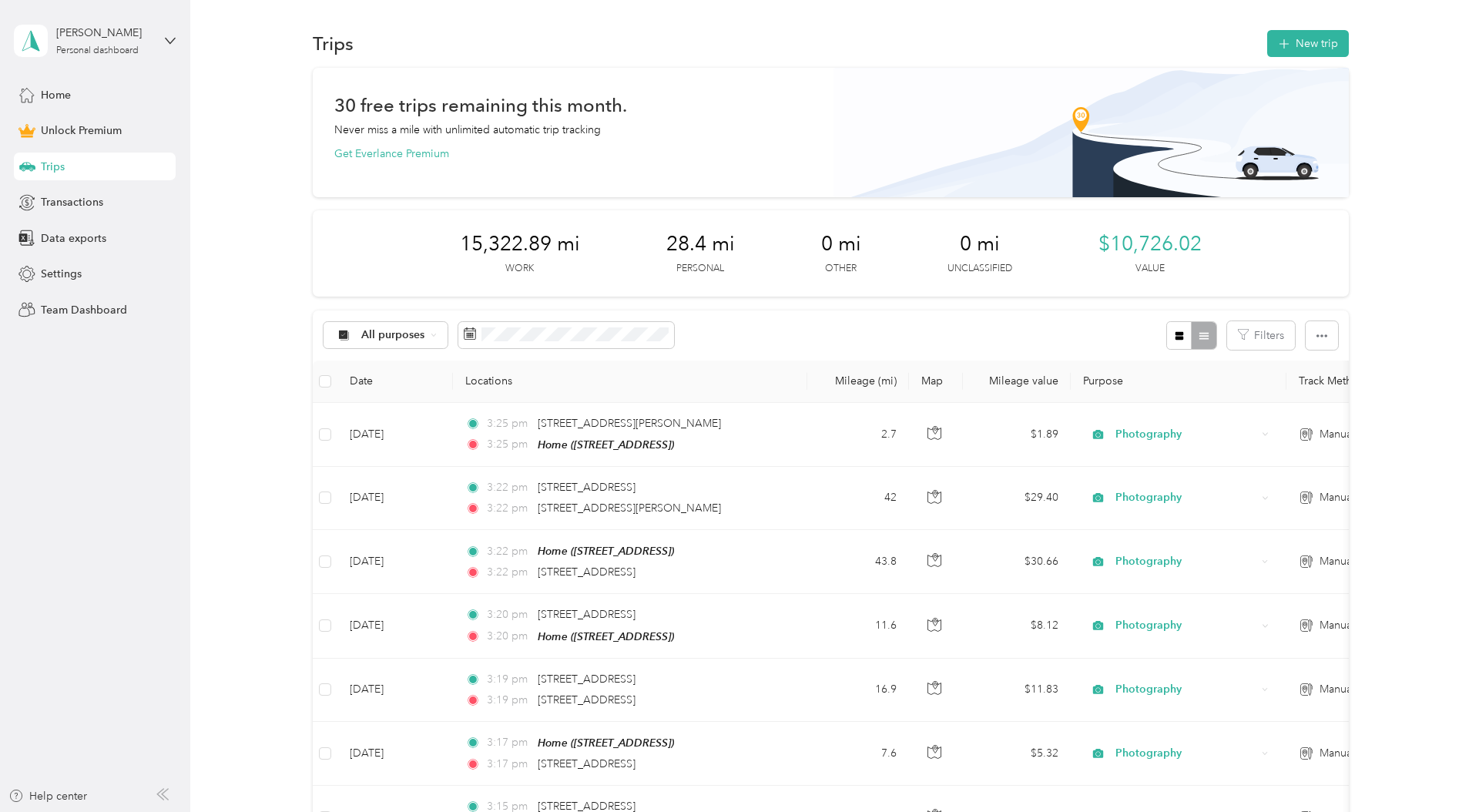
click at [70, 172] on div "Trips" at bounding box center [94, 167] width 162 height 28
